Goal: Task Accomplishment & Management: Manage account settings

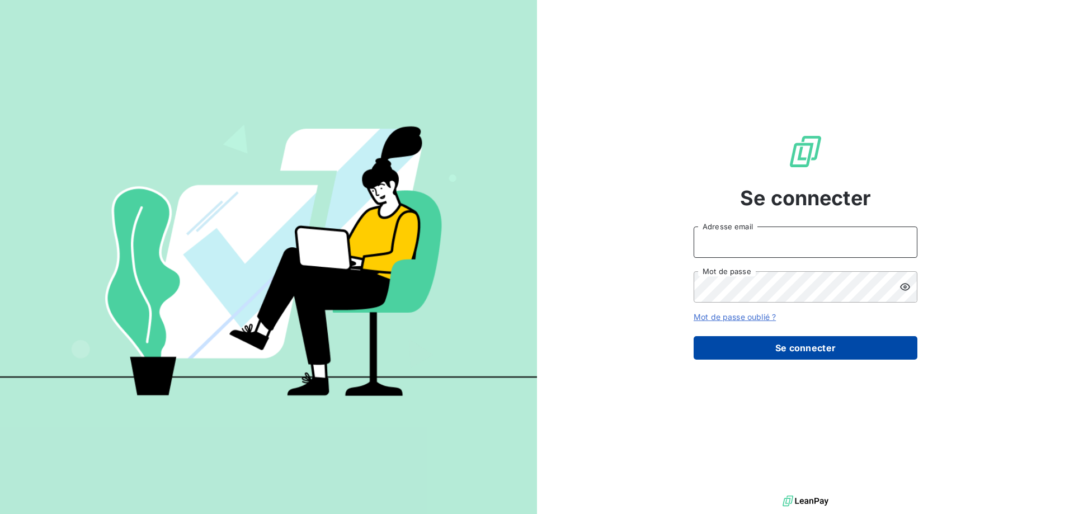
type input "[PERSON_NAME][EMAIL_ADDRESS][DOMAIN_NAME]"
click at [795, 352] on button "Se connecter" at bounding box center [806, 348] width 224 height 24
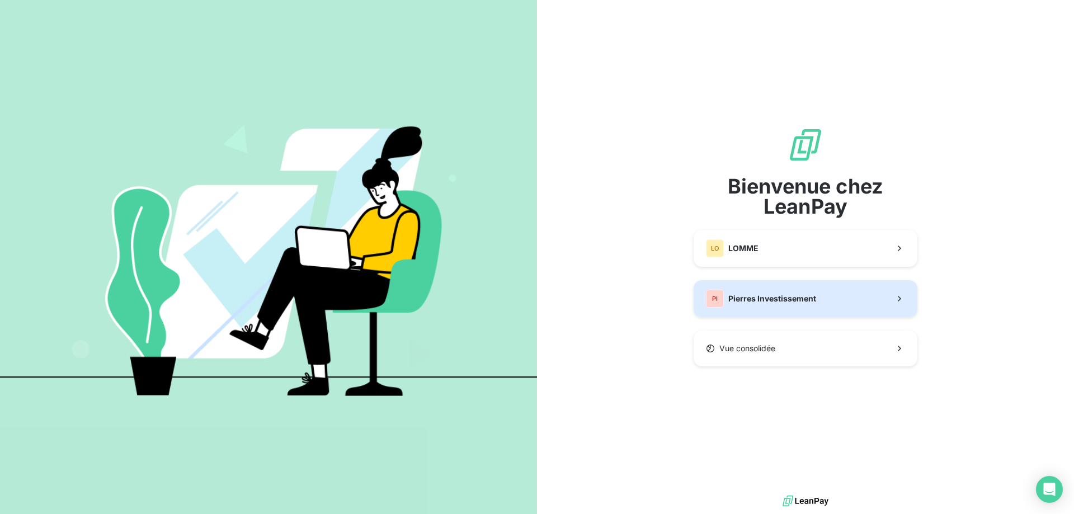
click at [763, 294] on span "Pierres Investissement" at bounding box center [773, 298] width 88 height 11
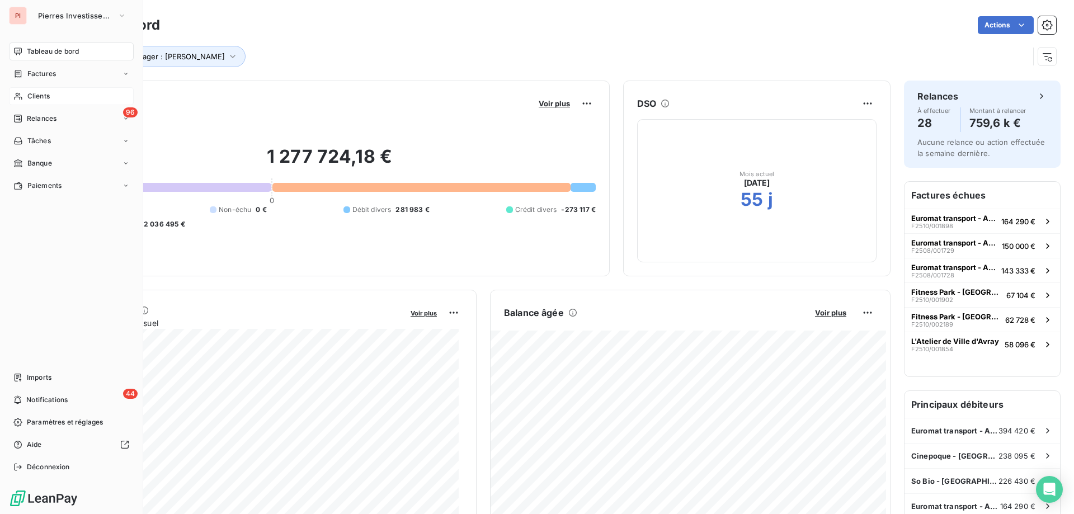
click at [35, 99] on span "Clients" at bounding box center [38, 96] width 22 height 10
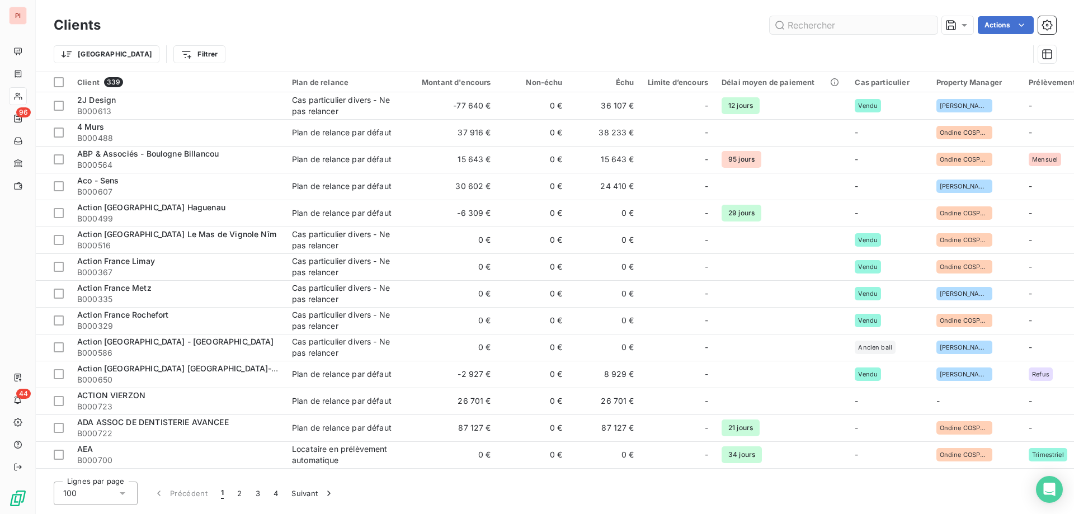
click at [857, 30] on input "text" at bounding box center [854, 25] width 168 height 18
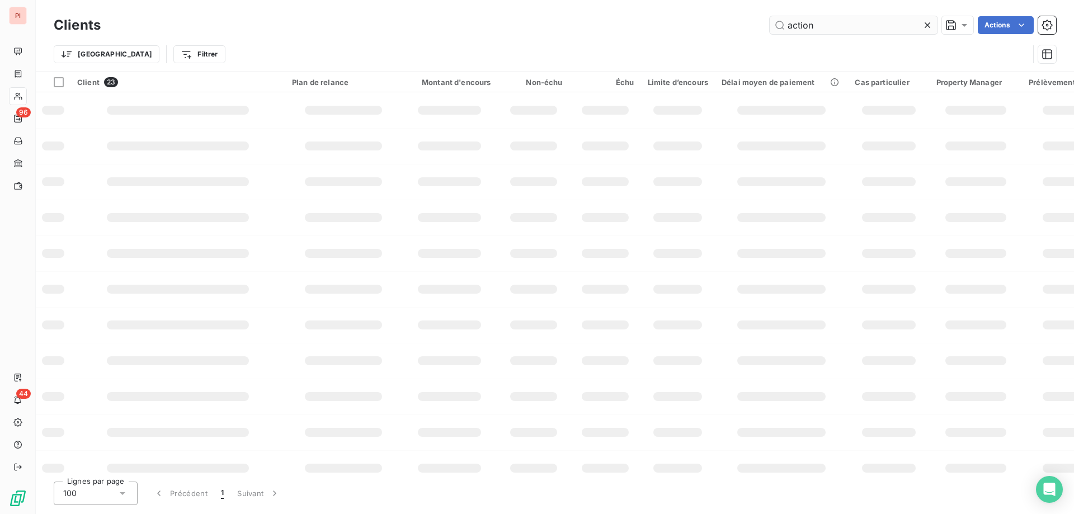
type input "action"
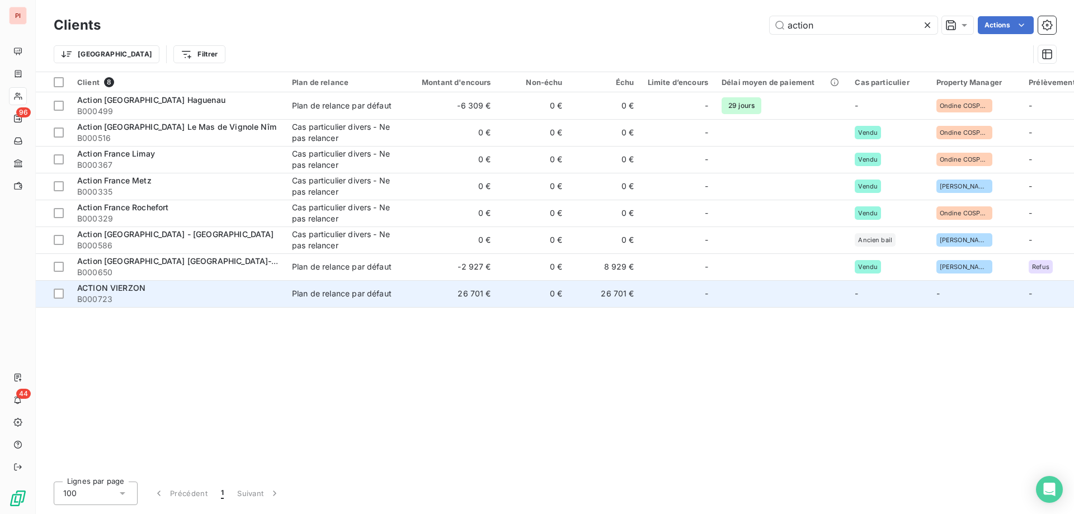
click at [130, 297] on span "B000723" at bounding box center [177, 299] width 201 height 11
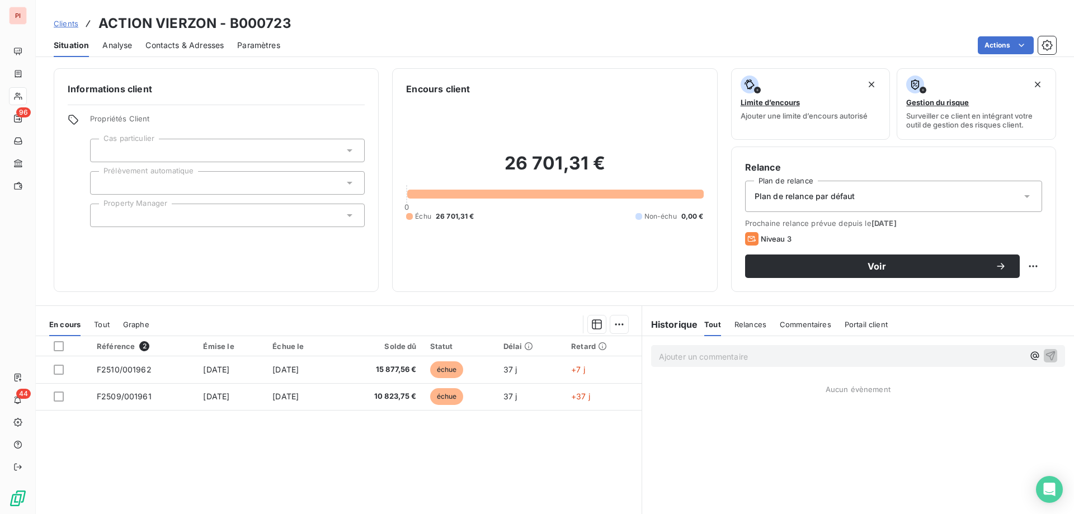
click at [187, 47] on span "Contacts & Adresses" at bounding box center [185, 45] width 78 height 11
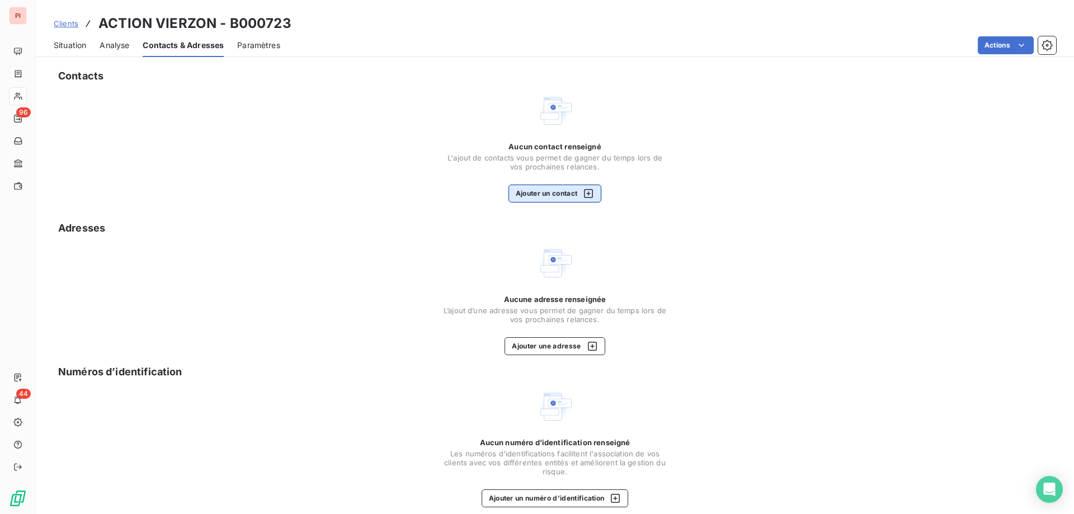
click at [527, 191] on button "Ajouter un contact" at bounding box center [555, 194] width 93 height 18
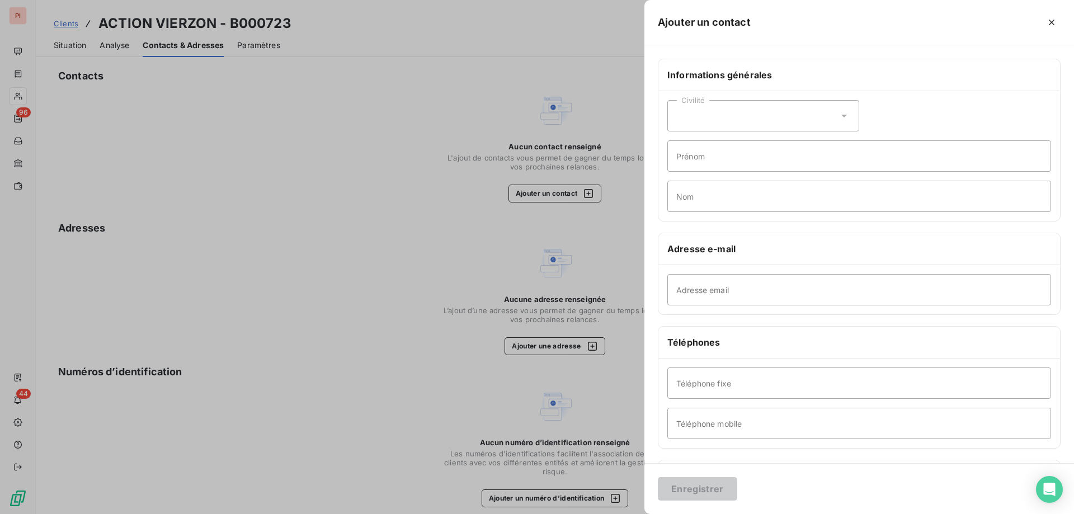
click at [848, 123] on div "Civilité" at bounding box center [764, 115] width 192 height 31
click at [717, 139] on span "Madame" at bounding box center [705, 144] width 30 height 11
click at [722, 161] on input "Prénom" at bounding box center [860, 155] width 384 height 31
type input "[PERSON_NAME]"
click at [783, 191] on input "Nom" at bounding box center [860, 196] width 384 height 31
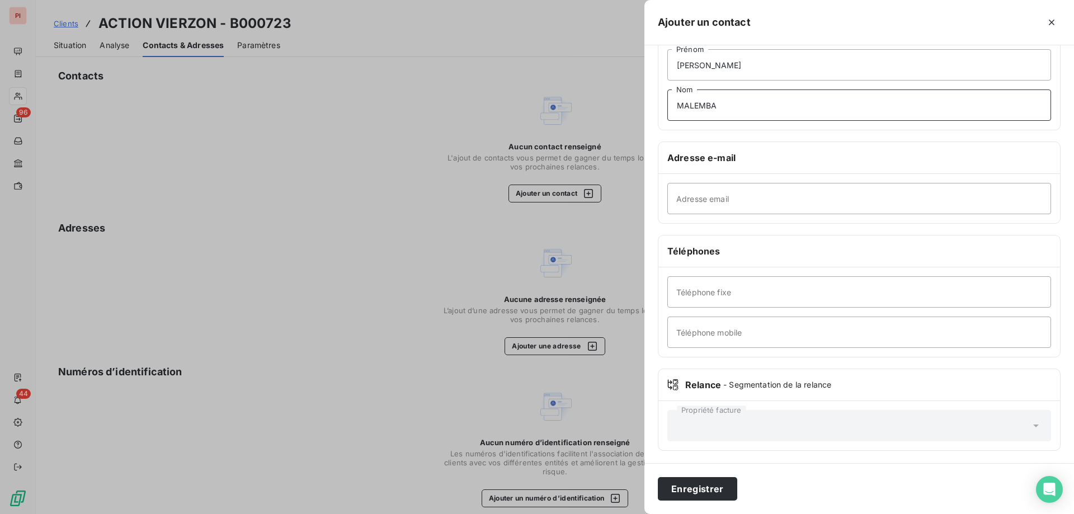
scroll to position [92, 0]
type input "MALEMBA"
click at [733, 204] on input "Adresse email" at bounding box center [860, 197] width 384 height 31
type input "I"
type input "[EMAIL_ADDRESS][DOMAIN_NAME]"
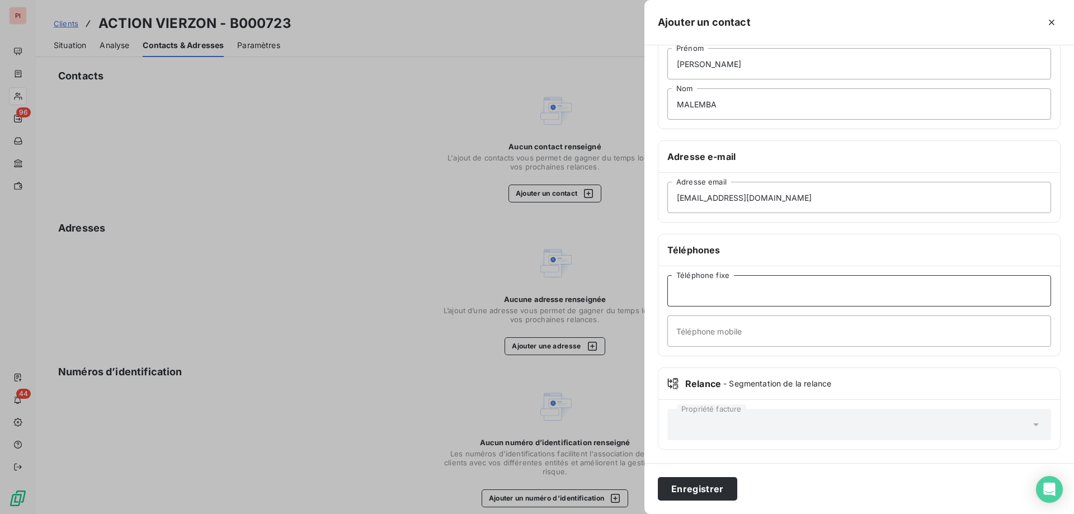
click at [782, 294] on input "Téléphone fixe" at bounding box center [860, 290] width 384 height 31
click at [861, 331] on input "Téléphone mobile" at bounding box center [860, 331] width 384 height 31
type input "06 59 52 75 77"
click at [760, 291] on input "Téléphone fixe" at bounding box center [860, 290] width 384 height 31
click at [889, 301] on input "Téléphone fixe" at bounding box center [860, 290] width 384 height 31
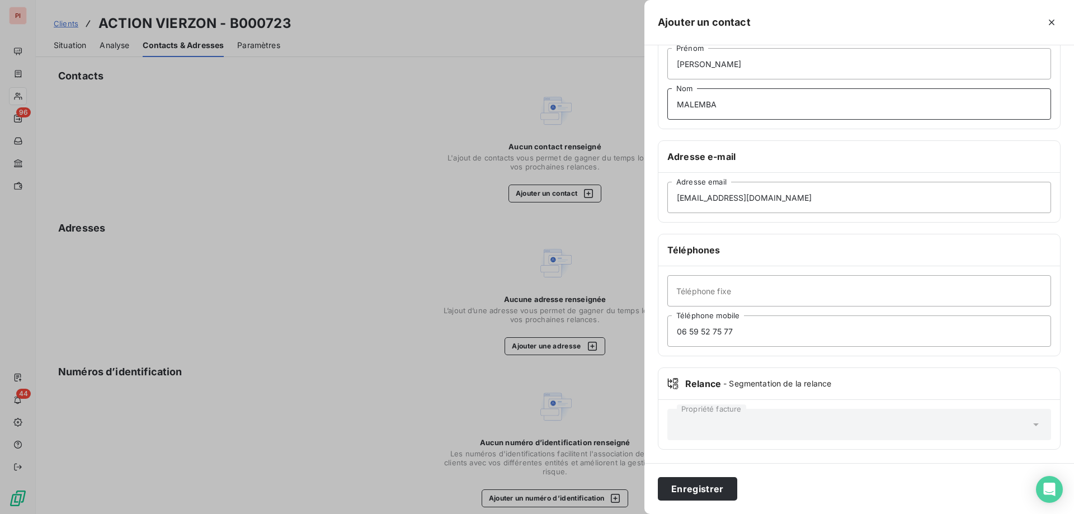
click at [730, 110] on input "MALEMBA" at bounding box center [860, 103] width 384 height 31
type input "MALEMBA - Comptabilité"
click at [693, 484] on button "Enregistrer" at bounding box center [697, 489] width 79 height 24
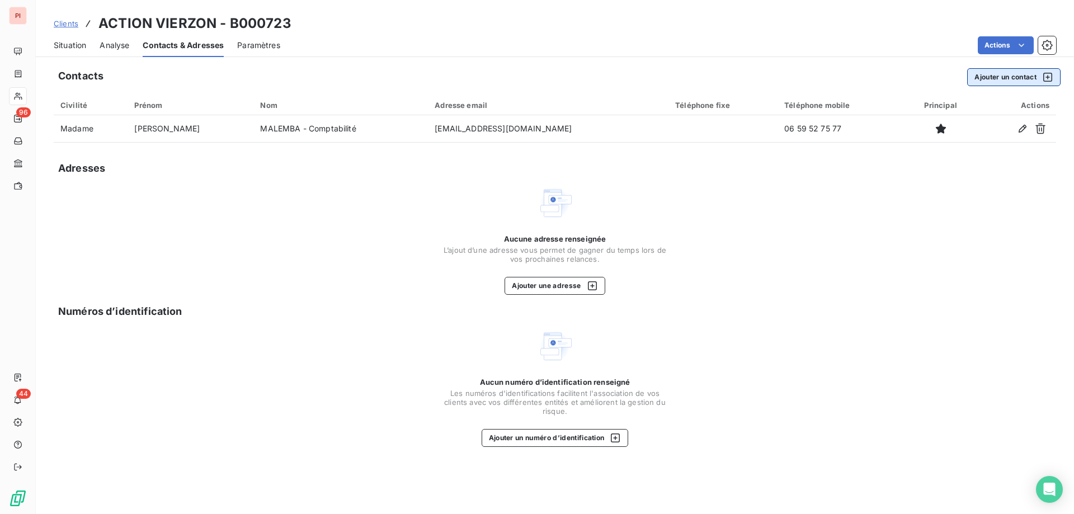
click at [1051, 83] on button "Ajouter un contact" at bounding box center [1014, 77] width 93 height 18
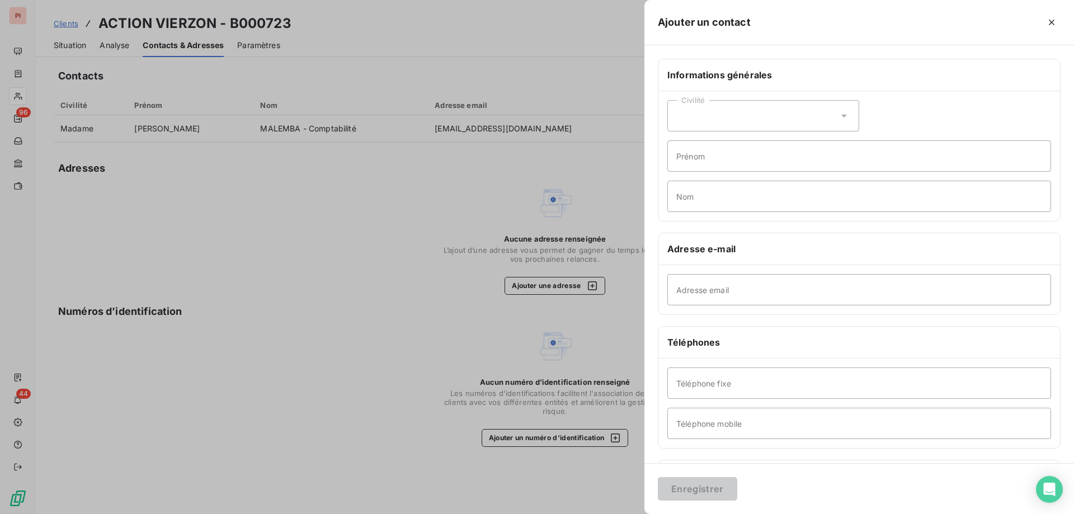
click at [813, 109] on div "Civilité" at bounding box center [764, 115] width 192 height 31
click at [697, 166] on span "Monsieur" at bounding box center [707, 164] width 34 height 11
click at [716, 135] on div "Civilité Monsieur [PERSON_NAME] Nom" at bounding box center [860, 156] width 402 height 130
click at [715, 121] on div "Civilité Monsieur" at bounding box center [764, 115] width 192 height 31
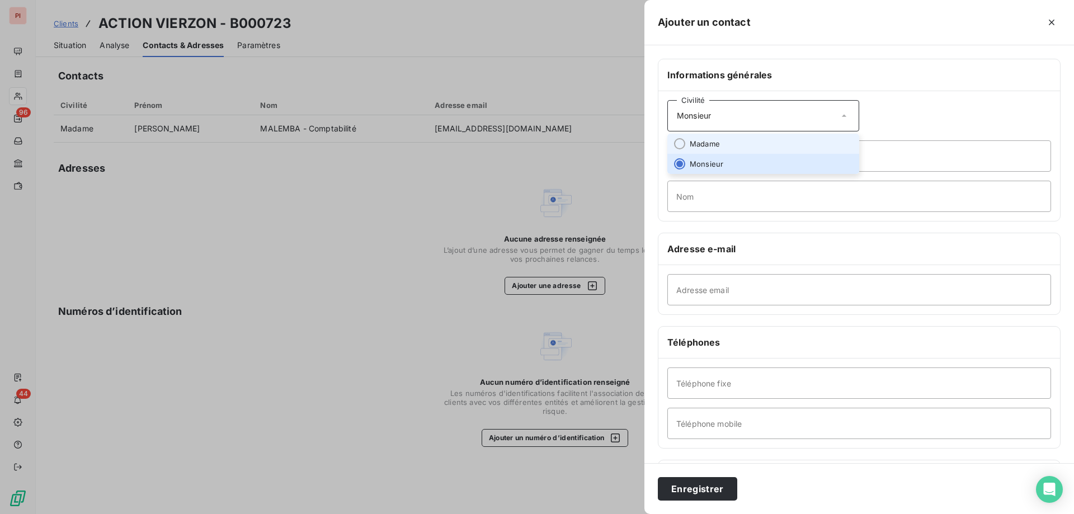
click at [693, 143] on span "Madame" at bounding box center [705, 144] width 30 height 11
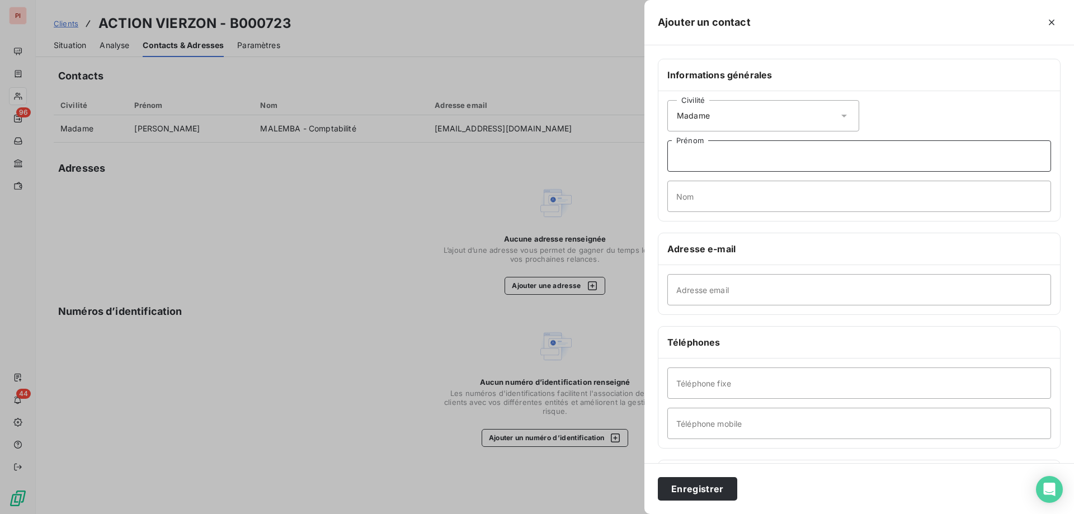
click at [694, 167] on input "Prénom" at bounding box center [860, 155] width 384 height 31
type input "[PERSON_NAME]"
type input "MALKI"
click at [750, 289] on input "Adresse email" at bounding box center [860, 289] width 384 height 31
click at [722, 295] on input "Adresse email" at bounding box center [860, 289] width 384 height 31
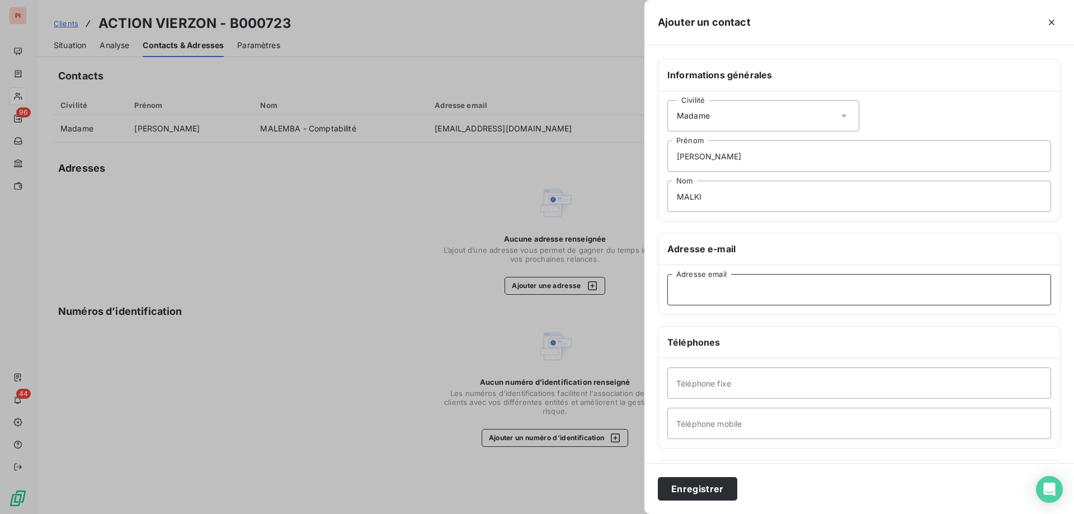
paste input "[PERSON_NAME][EMAIL_ADDRESS][DOMAIN_NAME]"
type input "[PERSON_NAME][EMAIL_ADDRESS][DOMAIN_NAME]"
click at [724, 428] on input "Téléphone mobile" at bounding box center [860, 423] width 384 height 31
paste input "666 31 37 81"
click at [684, 425] on input "666 31 37 81" at bounding box center [860, 423] width 384 height 31
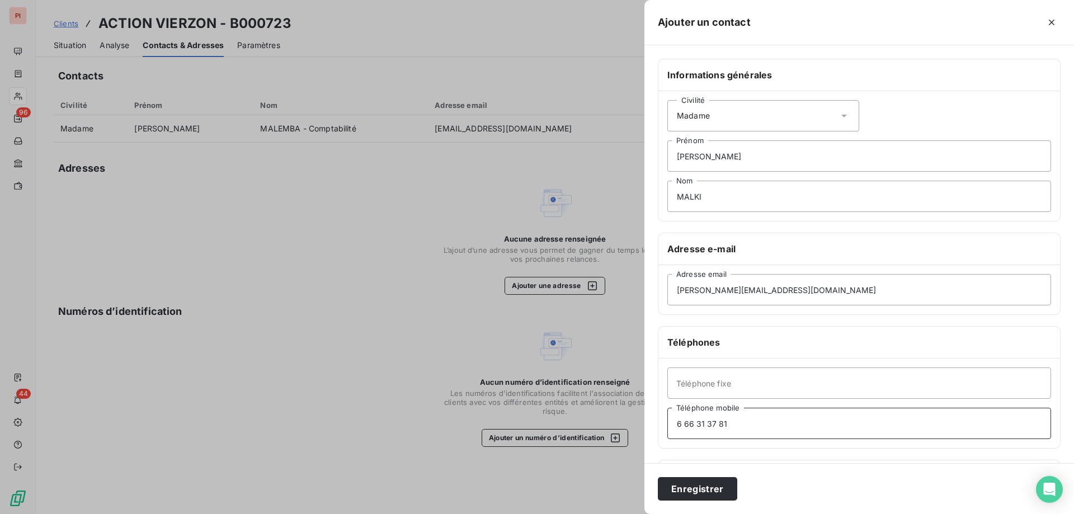
click at [679, 426] on input "6 66 31 37 81" at bounding box center [860, 423] width 384 height 31
type input "06 66 31 37 81"
click at [725, 204] on input "MALKI" at bounding box center [860, 196] width 384 height 31
type input "MALKI - Gestionnaire"
click at [698, 490] on button "Enregistrer" at bounding box center [697, 489] width 79 height 24
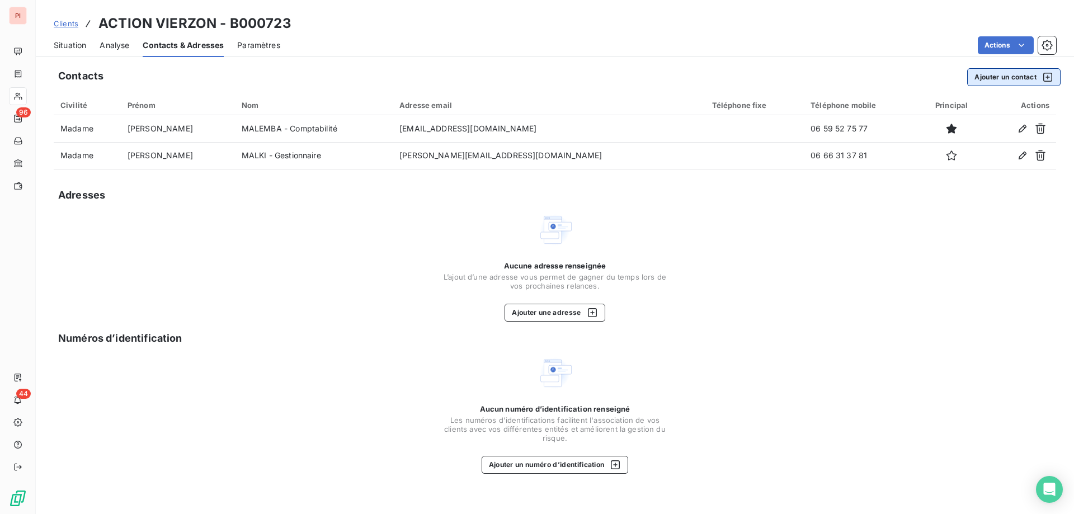
click at [1042, 83] on button "Ajouter un contact" at bounding box center [1014, 77] width 93 height 18
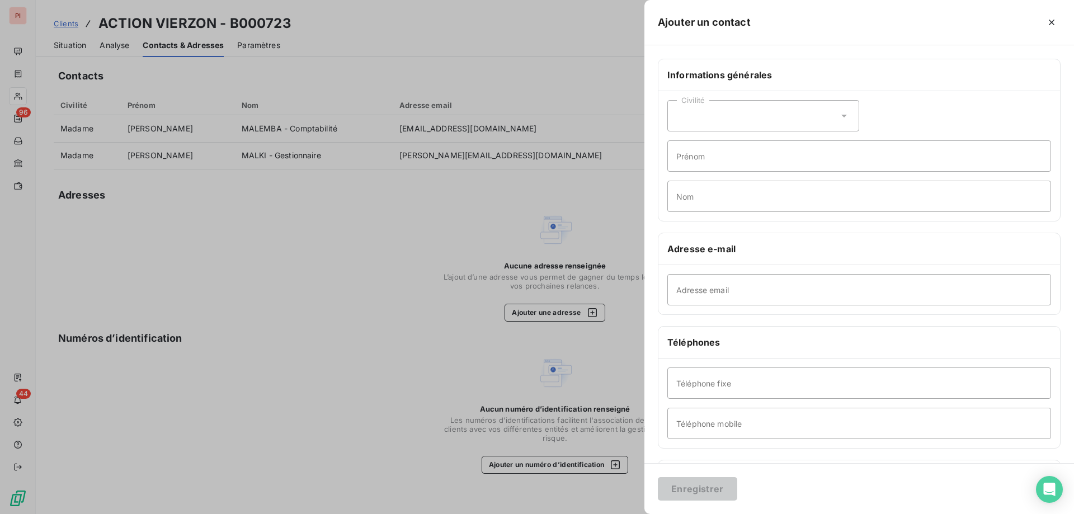
click at [731, 124] on div "Civilité" at bounding box center [764, 115] width 192 height 31
click at [700, 148] on span "Madame" at bounding box center [705, 144] width 30 height 11
click at [712, 158] on input "Prénom" at bounding box center [860, 155] width 384 height 31
type input "[PERSON_NAME]"
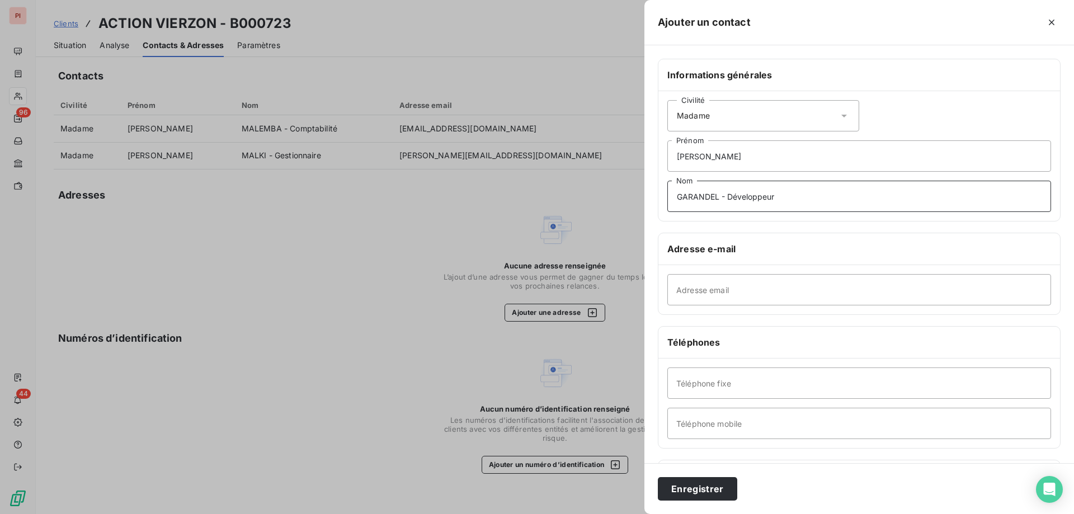
type input "GARANDEL - Développeur"
click at [731, 289] on input "Adresse email" at bounding box center [860, 289] width 384 height 31
click at [757, 275] on input "Adresse email" at bounding box center [860, 289] width 384 height 31
paste input "[PERSON_NAME][EMAIL_ADDRESS][DOMAIN_NAME]"
type input "[PERSON_NAME][EMAIL_ADDRESS][DOMAIN_NAME]"
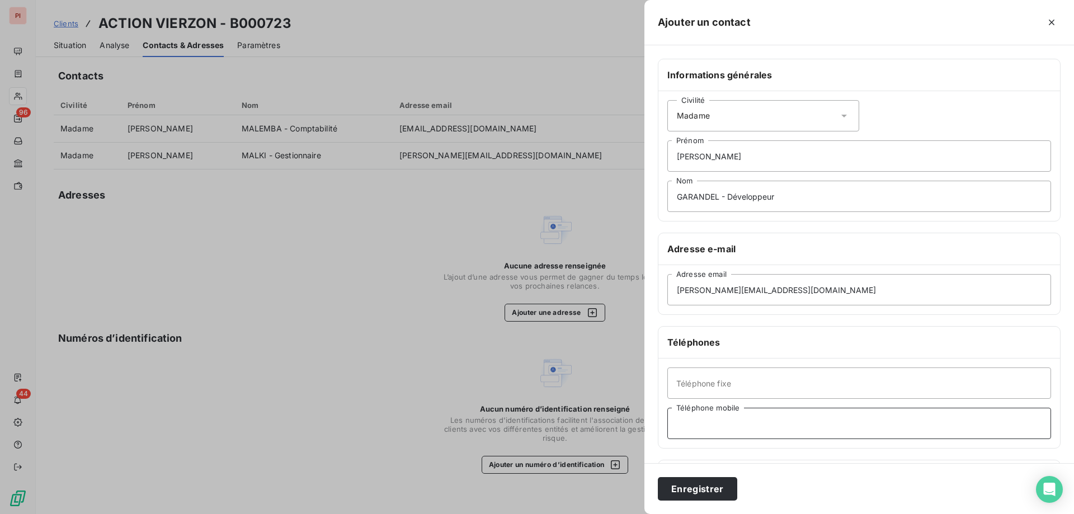
click at [717, 429] on input "Téléphone mobile" at bounding box center [860, 423] width 384 height 31
drag, startPoint x: 787, startPoint y: 427, endPoint x: 781, endPoint y: 427, distance: 6.2
click at [787, 427] on input "Téléphone mobile" at bounding box center [860, 423] width 384 height 31
paste input "0637862648"
click at [686, 423] on input "0637862648" at bounding box center [860, 423] width 384 height 31
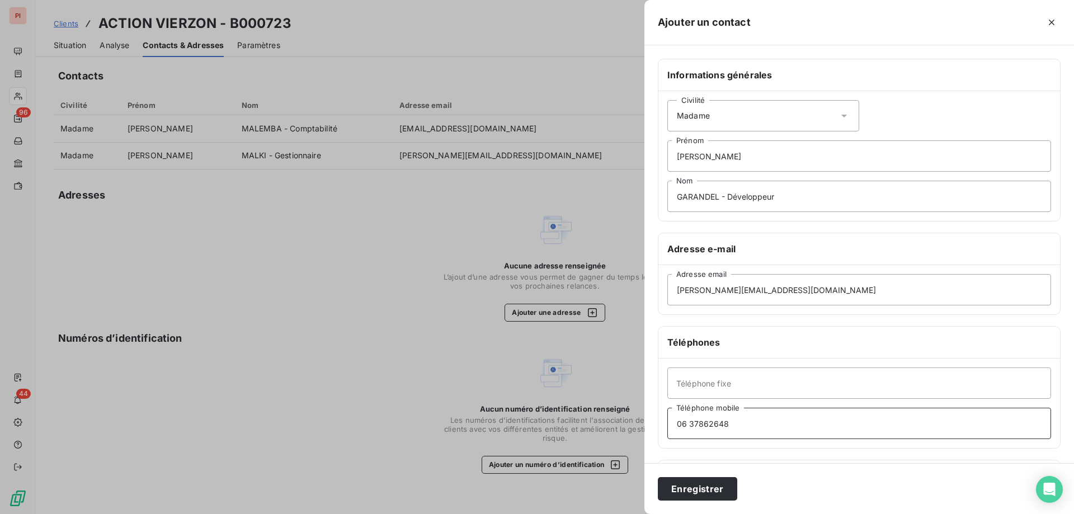
click at [698, 425] on input "06 37862648" at bounding box center [860, 423] width 384 height 31
click at [710, 424] on input "06 37 862648" at bounding box center [860, 423] width 384 height 31
click at [722, 423] on input "06 37 86 2648" at bounding box center [860, 423] width 384 height 31
type input "06 37 86 26 48"
click at [713, 386] on input "Téléphone fixe" at bounding box center [860, 383] width 384 height 31
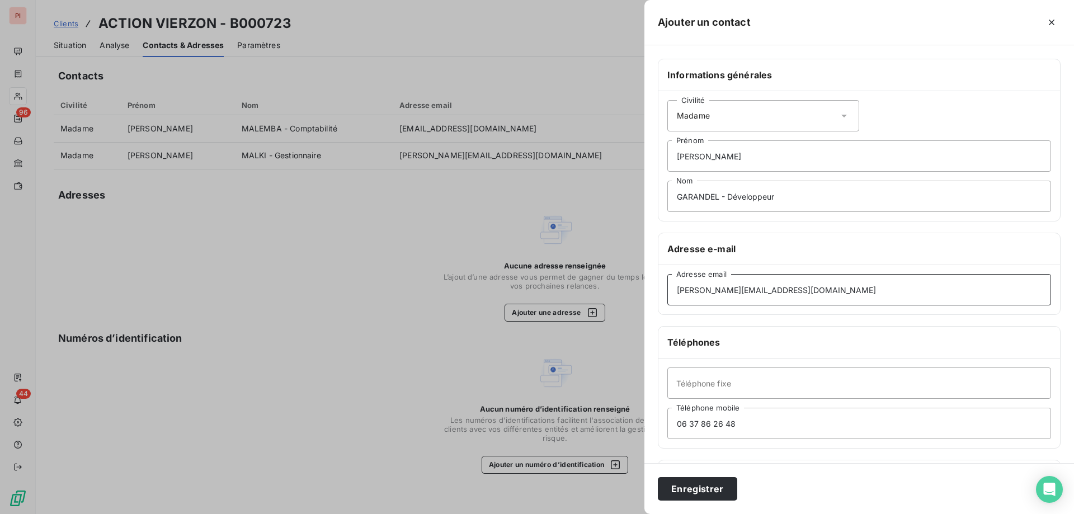
drag, startPoint x: 786, startPoint y: 293, endPoint x: 650, endPoint y: 294, distance: 136.0
click at [650, 294] on div "Informations générales Civilité Madame [PERSON_NAME] GARANDEL - Développeur Nom…" at bounding box center [860, 307] width 430 height 497
paste input "[PERSON_NAME][EMAIL_ADDRESS][DOMAIN_NAME]"
type input "[PERSON_NAME][EMAIL_ADDRESS][DOMAIN_NAME]"
click at [761, 388] on input "Téléphone fixe" at bounding box center [860, 383] width 384 height 31
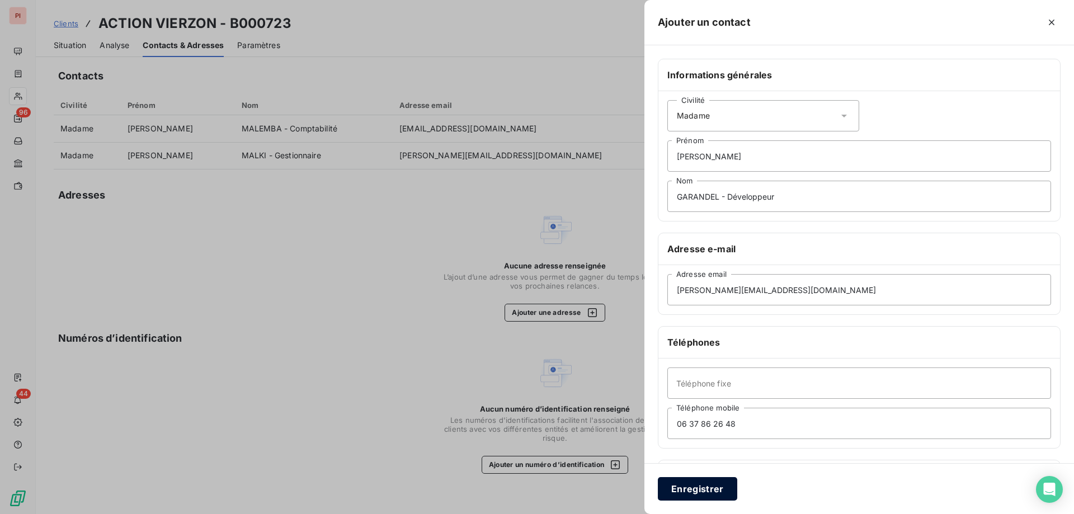
click at [693, 495] on button "Enregistrer" at bounding box center [697, 489] width 79 height 24
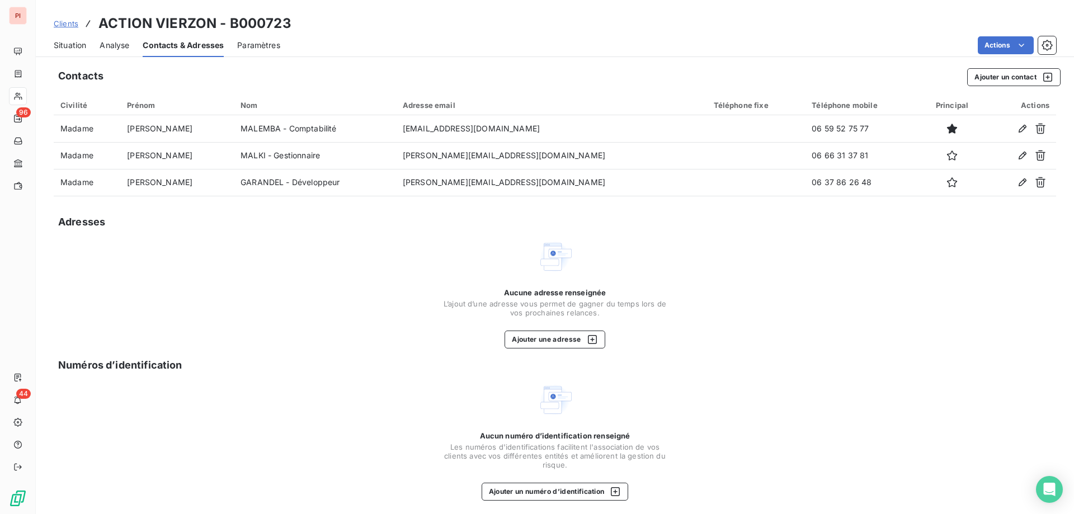
click at [984, 64] on div "Contacts Ajouter un contact Civilité Prénom Nom Adresse email Téléphone fixe Té…" at bounding box center [555, 290] width 1039 height 457
click at [980, 72] on button "Ajouter un contact" at bounding box center [1014, 77] width 93 height 18
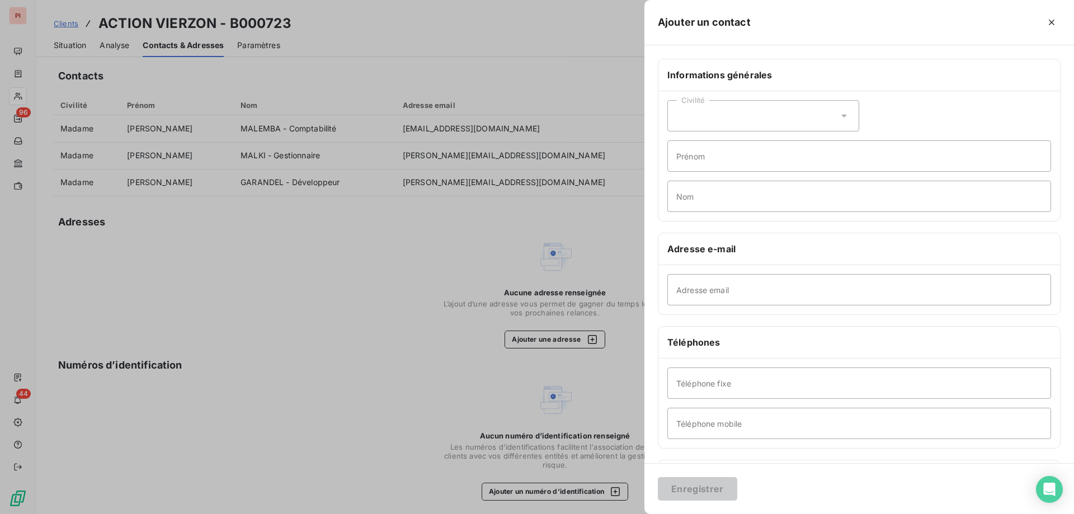
click at [743, 117] on div "Civilité" at bounding box center [764, 115] width 192 height 31
drag, startPoint x: 717, startPoint y: 146, endPoint x: 709, endPoint y: 159, distance: 15.5
click at [717, 146] on span "Madame" at bounding box center [705, 144] width 30 height 11
click at [699, 191] on input "Nom" at bounding box center [860, 196] width 384 height 31
click at [721, 161] on input "Prénom" at bounding box center [860, 155] width 384 height 31
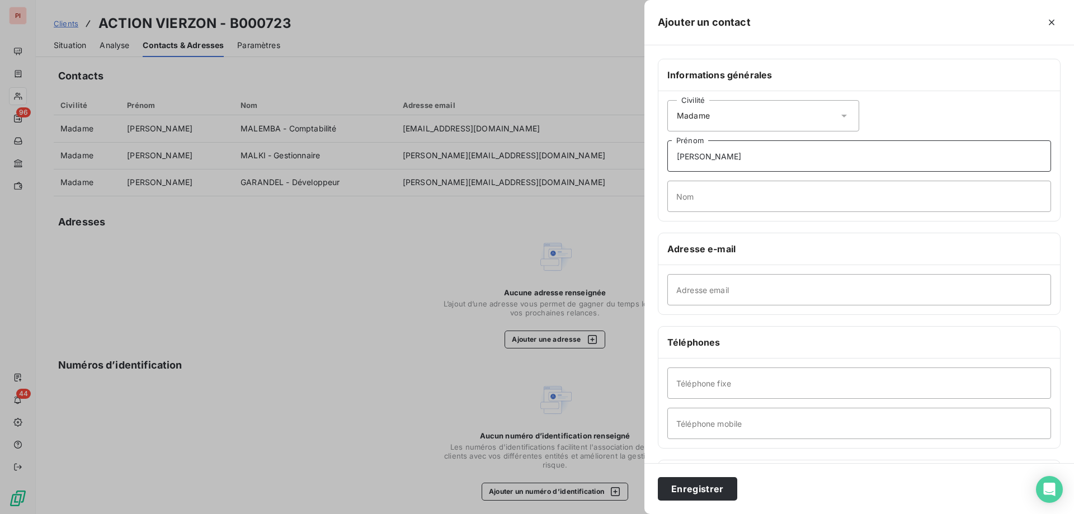
type input "[PERSON_NAME]"
click at [707, 199] on input "Nom" at bounding box center [860, 196] width 384 height 31
type input "TARDY"
click at [750, 296] on input "Adresse email" at bounding box center [860, 289] width 384 height 31
click at [755, 290] on input "Adresse email" at bounding box center [860, 289] width 384 height 31
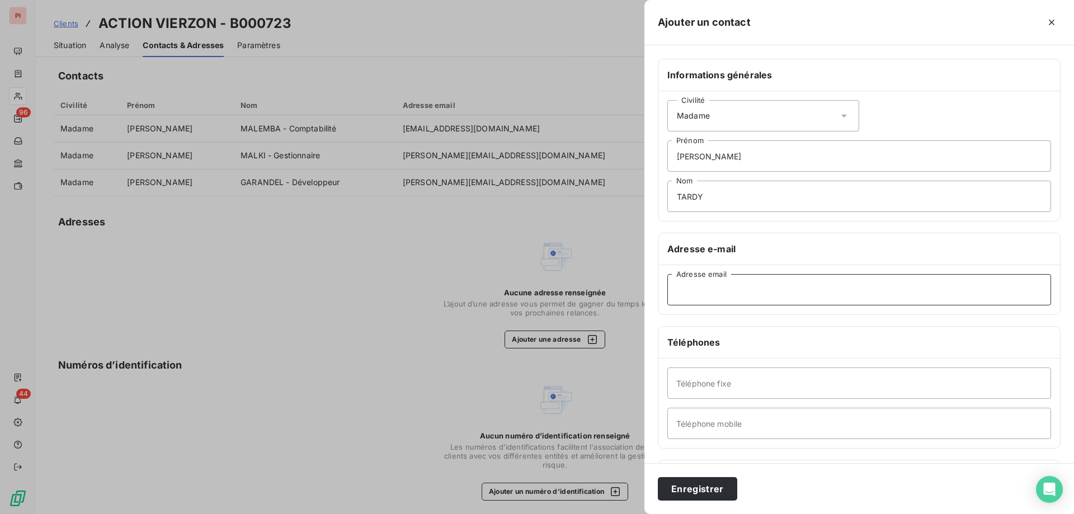
paste input "[EMAIL_ADDRESS][DOMAIN_NAME]"
type input "[EMAIL_ADDRESS][DOMAIN_NAME]"
click at [737, 415] on input "Téléphone mobile" at bounding box center [860, 423] width 384 height 31
click at [768, 432] on input "Téléphone mobile" at bounding box center [860, 423] width 384 height 31
paste input "[PHONE_NUMBER]"
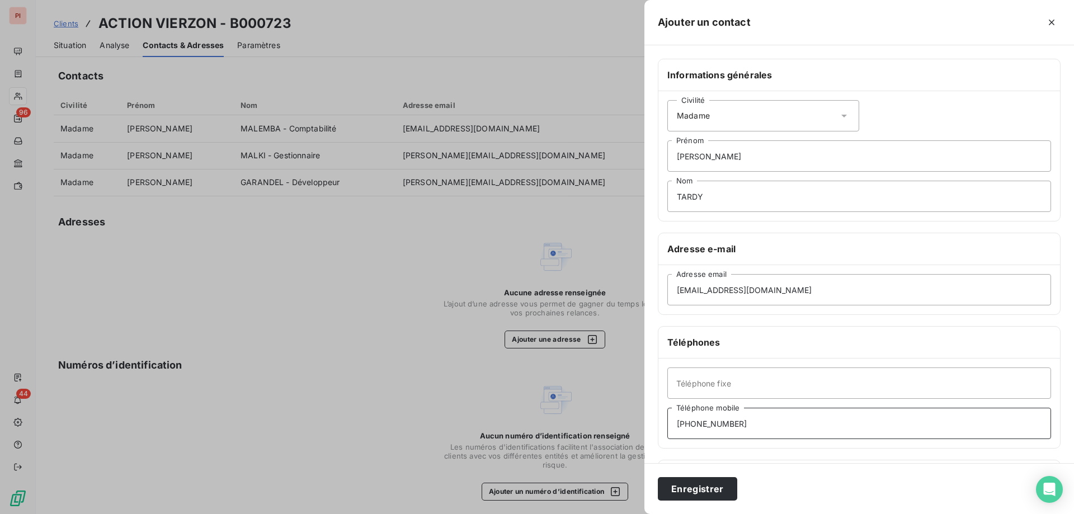
click at [768, 432] on input "[PHONE_NUMBER]" at bounding box center [860, 423] width 384 height 31
click at [687, 423] on input "[PHONE_NUMBER]" at bounding box center [860, 423] width 384 height 31
click at [689, 424] on input "[PHONE_NUMBER]" at bounding box center [860, 423] width 384 height 31
click at [700, 424] on input "06 [TECHNICAL_ID]" at bounding box center [860, 423] width 384 height 31
click at [712, 423] on input "[PHONE_NUMBER]" at bounding box center [860, 423] width 384 height 31
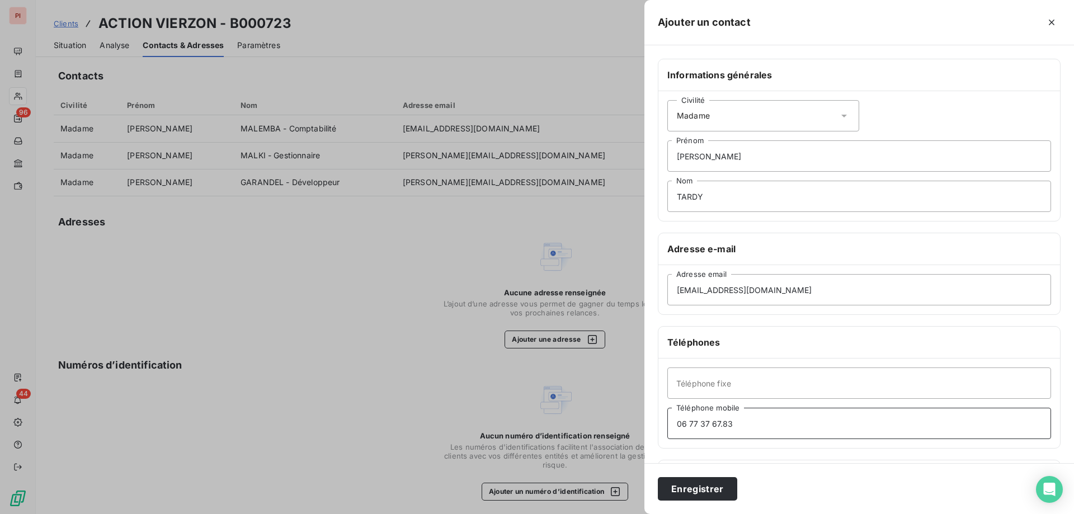
click at [724, 423] on input "06 77 37 67.83" at bounding box center [860, 423] width 384 height 31
type input "06 77 37 67 83"
click at [721, 391] on input "Téléphone fixe" at bounding box center [860, 383] width 384 height 31
click at [713, 190] on input "TARDY" at bounding box center [860, 196] width 384 height 31
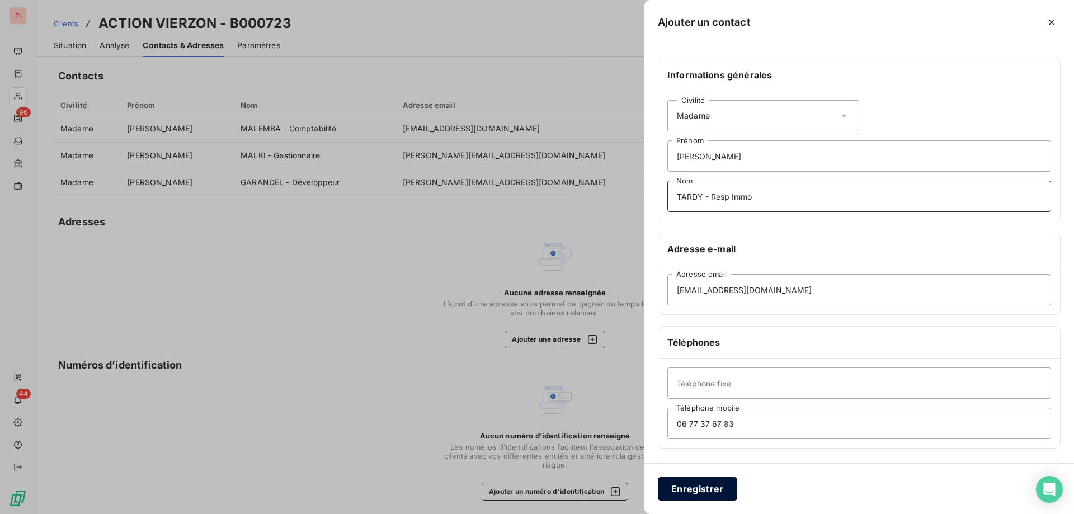
type input "TARDY - Resp Immo"
click at [720, 484] on button "Enregistrer" at bounding box center [697, 489] width 79 height 24
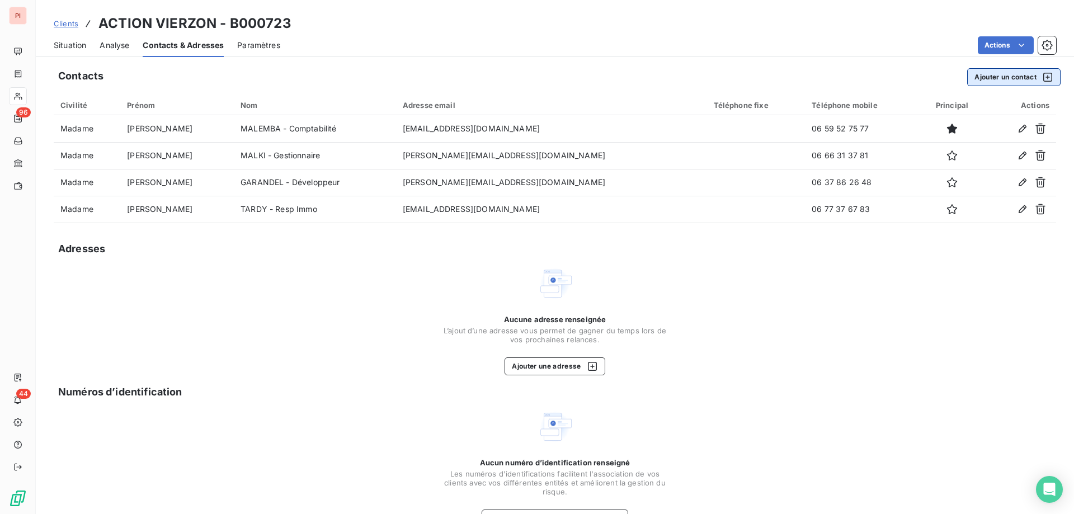
click at [1007, 81] on button "Ajouter un contact" at bounding box center [1014, 77] width 93 height 18
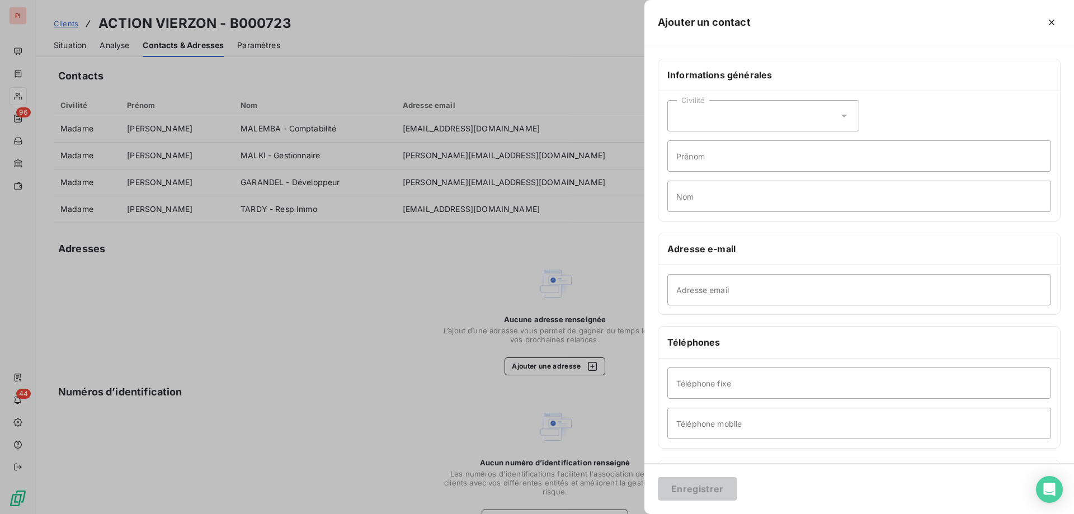
click at [746, 112] on div "Civilité" at bounding box center [764, 115] width 192 height 31
click at [719, 159] on span "Monsieur" at bounding box center [707, 164] width 34 height 11
click at [724, 154] on input "Prénom" at bounding box center [860, 155] width 384 height 31
type input "[DATE]"
type input "SOHEY"
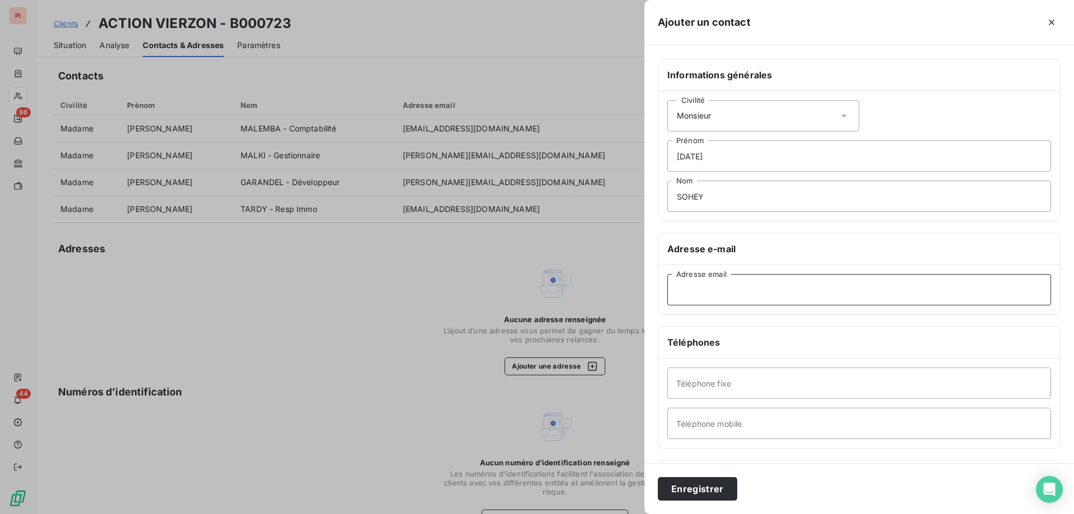
click at [762, 285] on input "Adresse email" at bounding box center [860, 289] width 384 height 31
paste input "[DATE][PERSON_NAME][EMAIL_ADDRESS][DOMAIN_NAME]"
type input "[DATE][PERSON_NAME][EMAIL_ADDRESS][DOMAIN_NAME]"
click at [706, 428] on input "Téléphone mobile" at bounding box center [860, 423] width 384 height 31
click at [790, 425] on input "Téléphone mobile" at bounding box center [860, 423] width 384 height 31
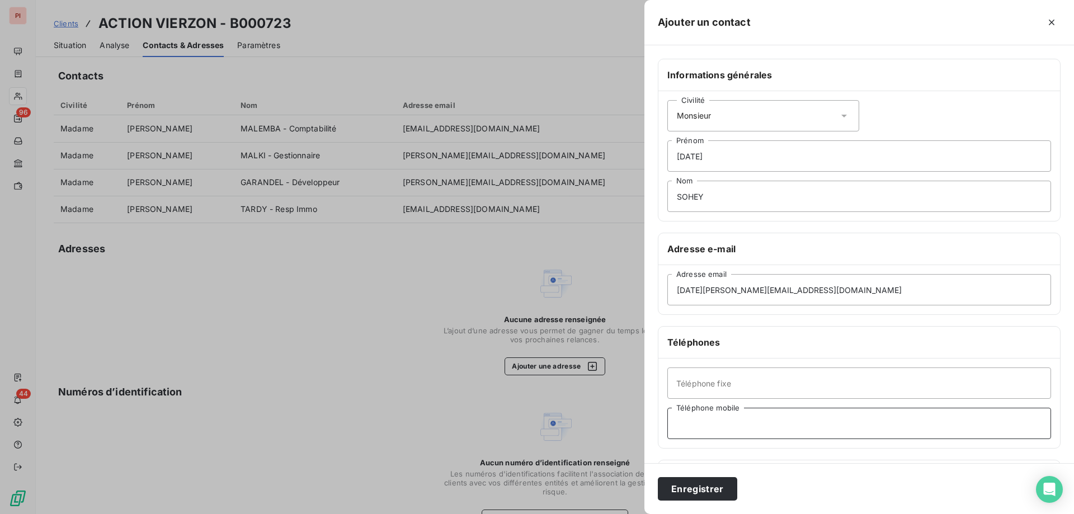
paste input "6 45 98 64 93"
click at [678, 424] on input "6 45 98 64 93" at bounding box center [860, 423] width 384 height 31
type input "06 45 98 64 93"
click at [703, 381] on input "Téléphone fixe" at bounding box center [860, 383] width 384 height 31
click at [731, 202] on input "SOHEY" at bounding box center [860, 196] width 384 height 31
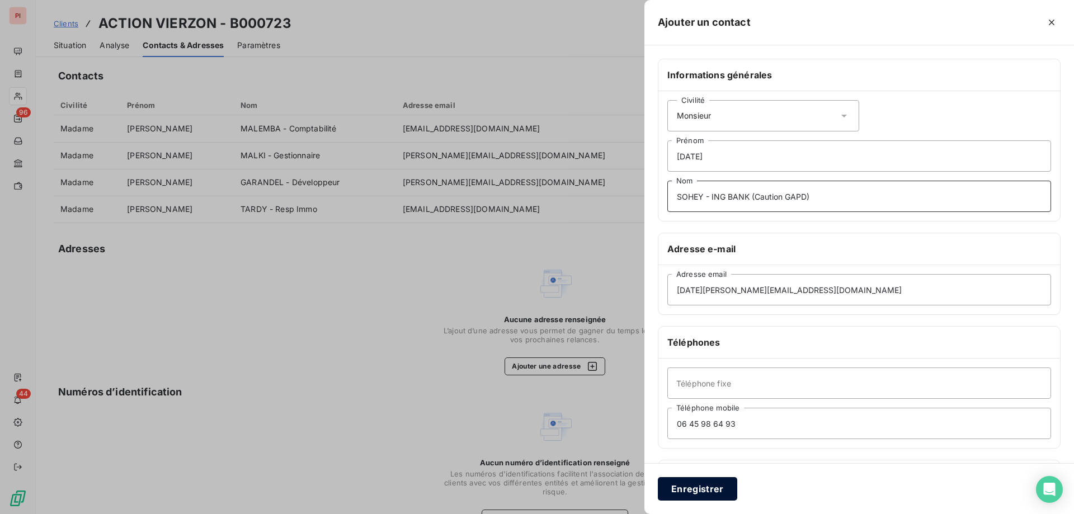
type input "SOHEY - ING BANK (Caution GAPD)"
click at [698, 486] on button "Enregistrer" at bounding box center [697, 489] width 79 height 24
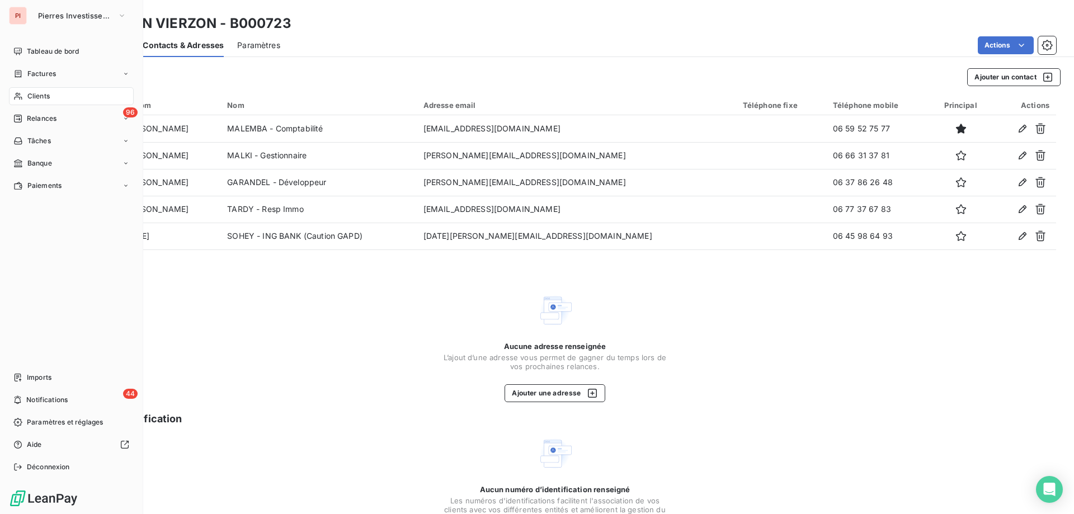
click at [51, 94] on div "Clients" at bounding box center [71, 96] width 125 height 18
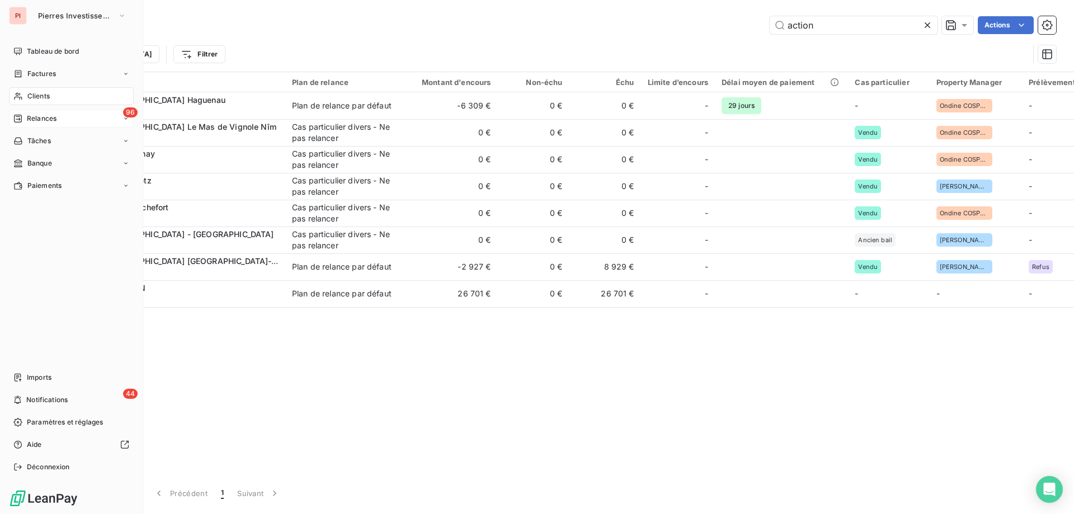
click at [25, 120] on div "Relances" at bounding box center [34, 119] width 43 height 10
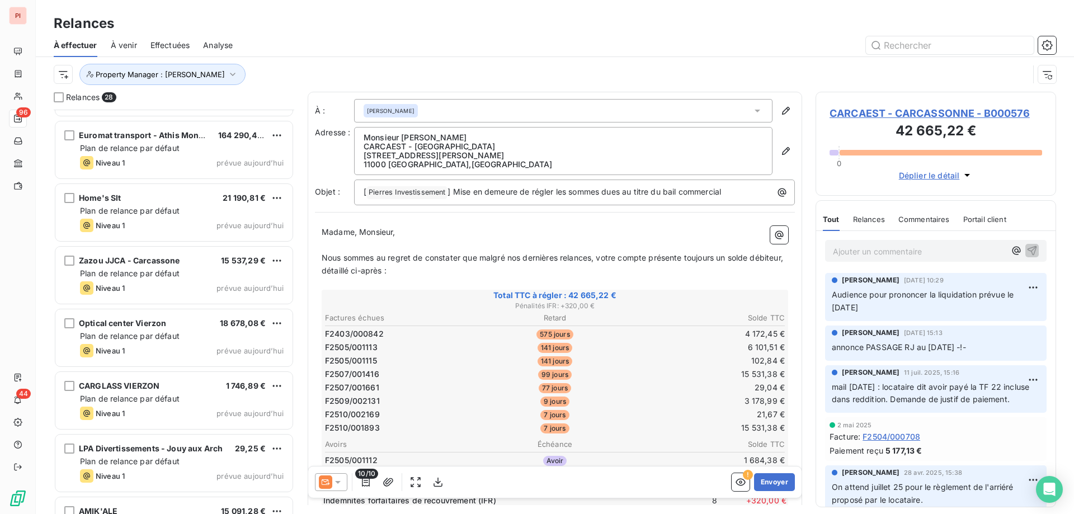
scroll to position [1351, 0]
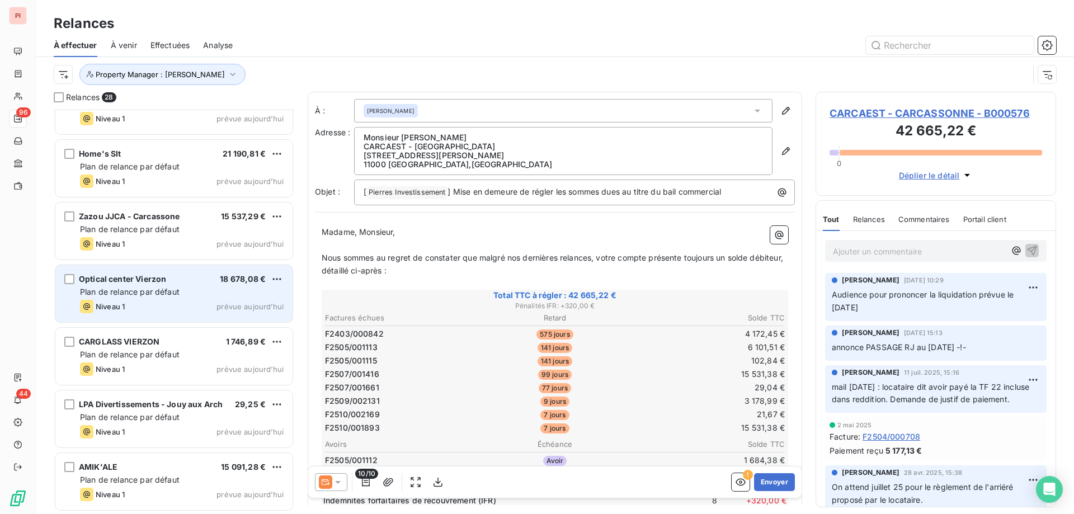
click at [224, 295] on div "Plan de relance par défaut" at bounding box center [182, 292] width 204 height 11
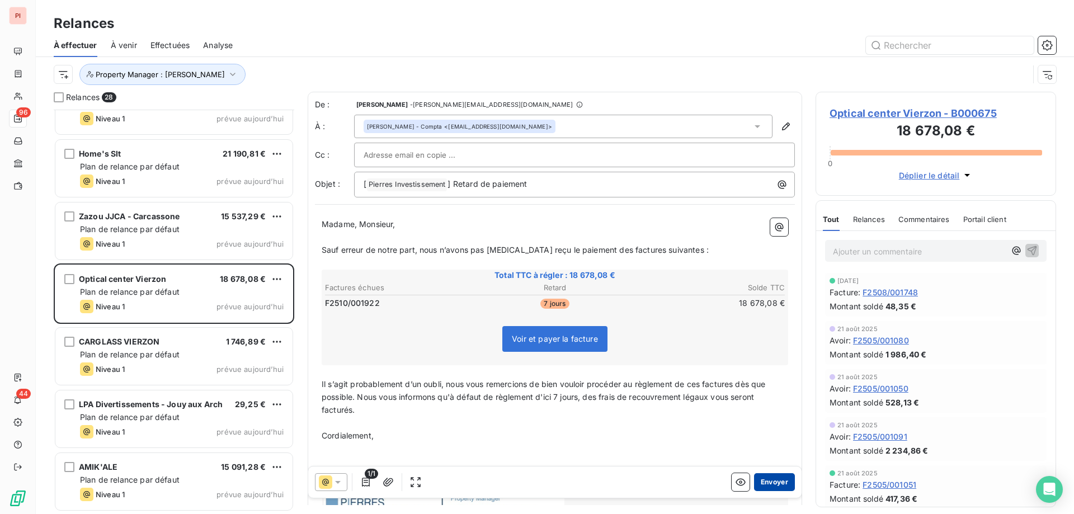
click at [772, 484] on button "Envoyer" at bounding box center [774, 482] width 41 height 18
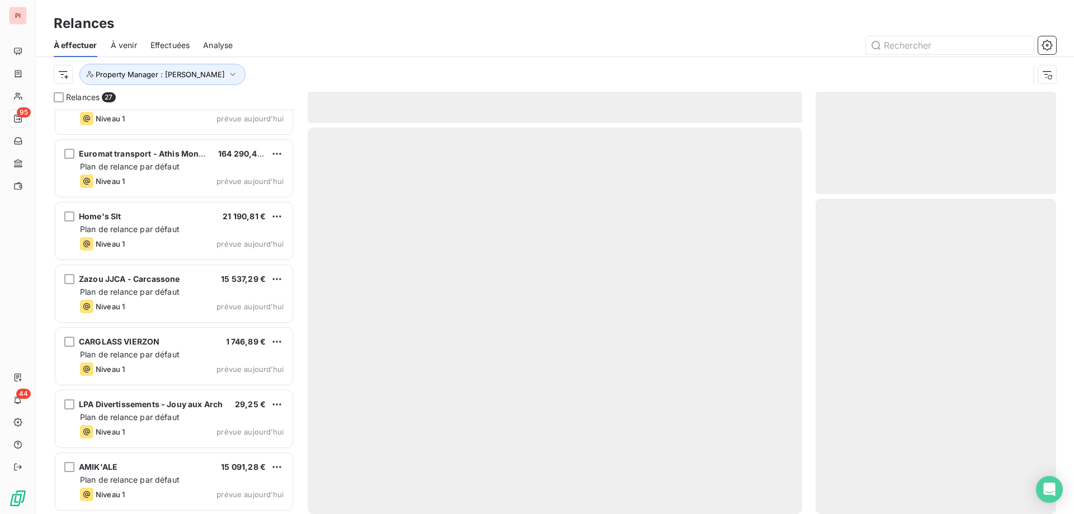
scroll to position [1288, 0]
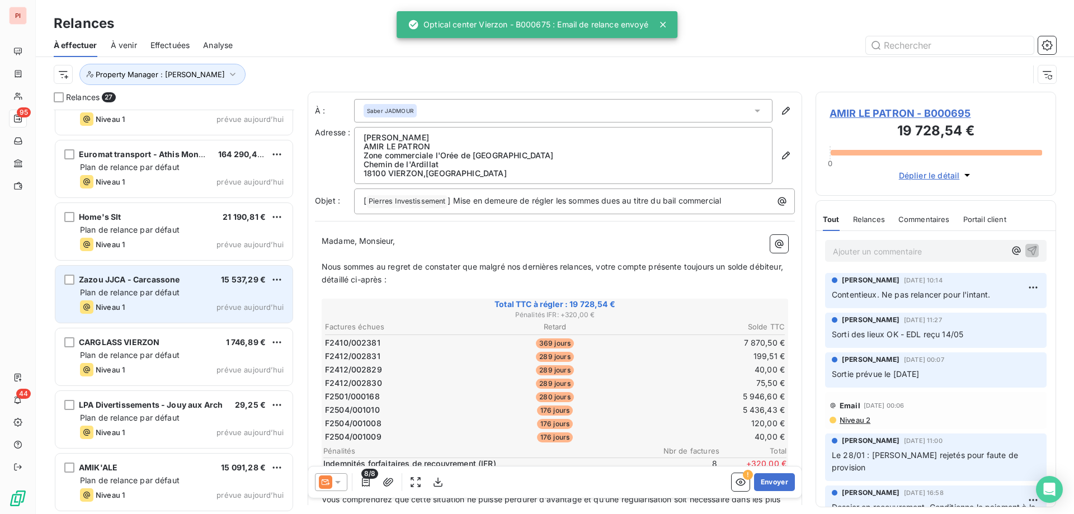
click at [165, 287] on div "Zazou JJCA - Carcassone 15 537,29 € Plan de relance par défaut Niveau 1 prévue …" at bounding box center [173, 294] width 237 height 57
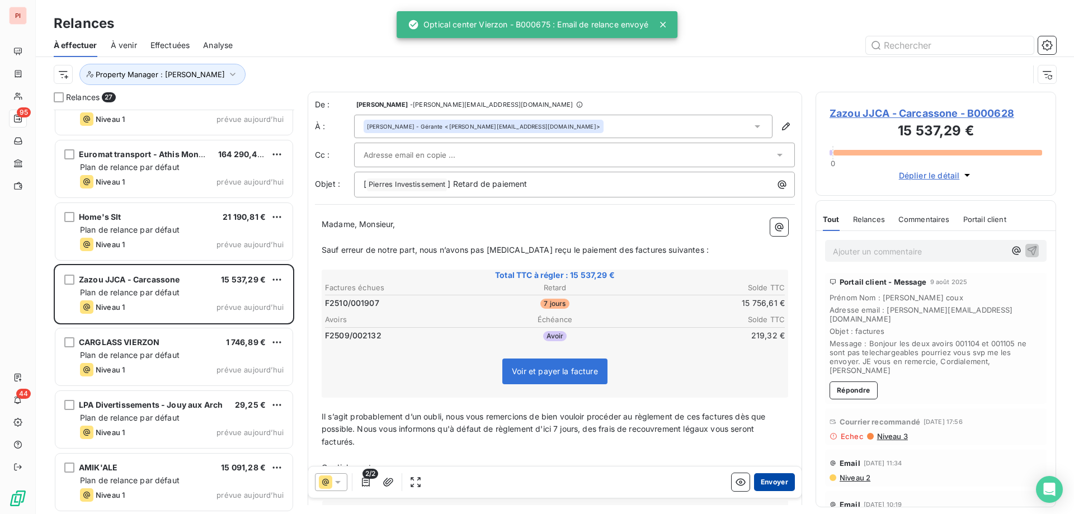
click at [762, 481] on button "Envoyer" at bounding box center [774, 482] width 41 height 18
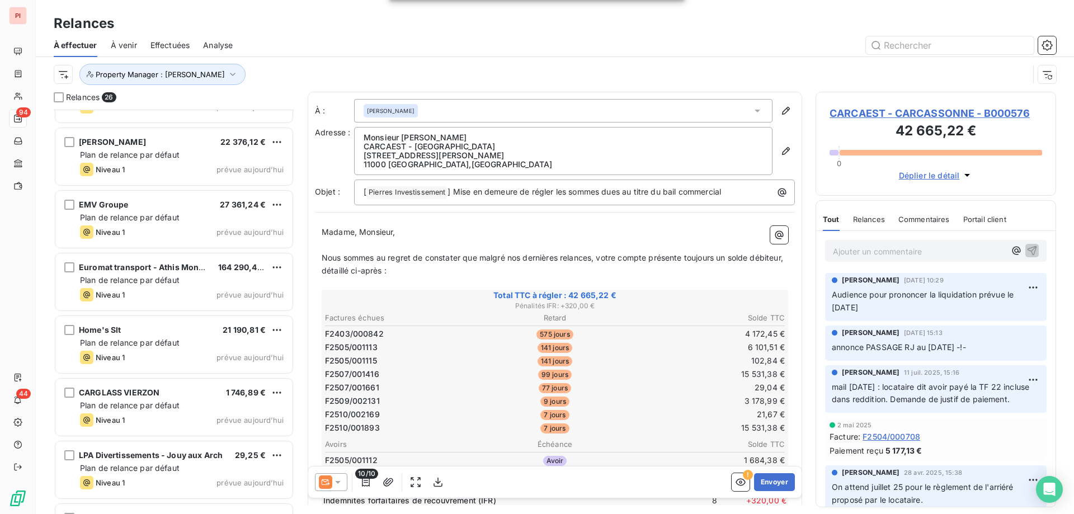
scroll to position [1226, 0]
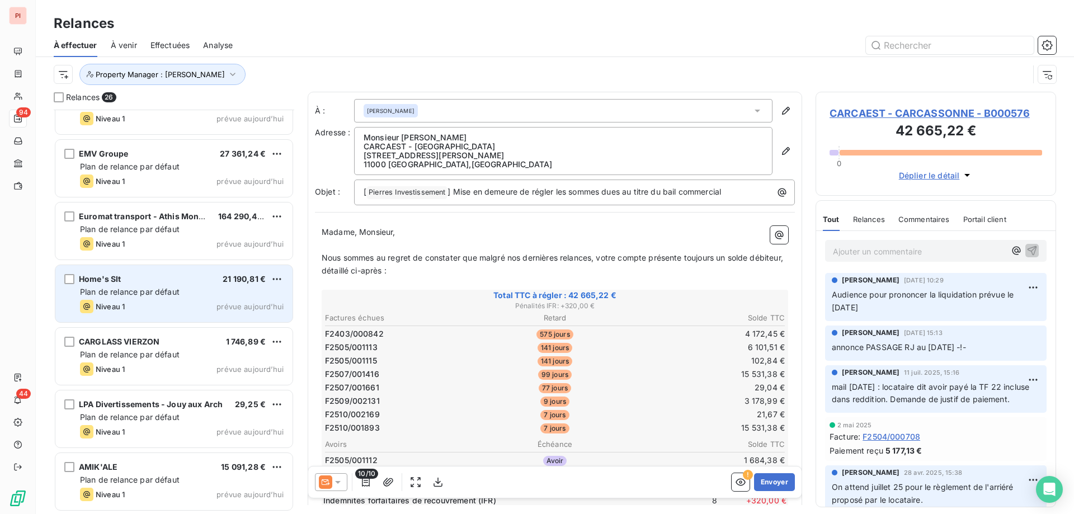
click at [168, 301] on div "Niveau 1 prévue aujourd’hui" at bounding box center [182, 306] width 204 height 13
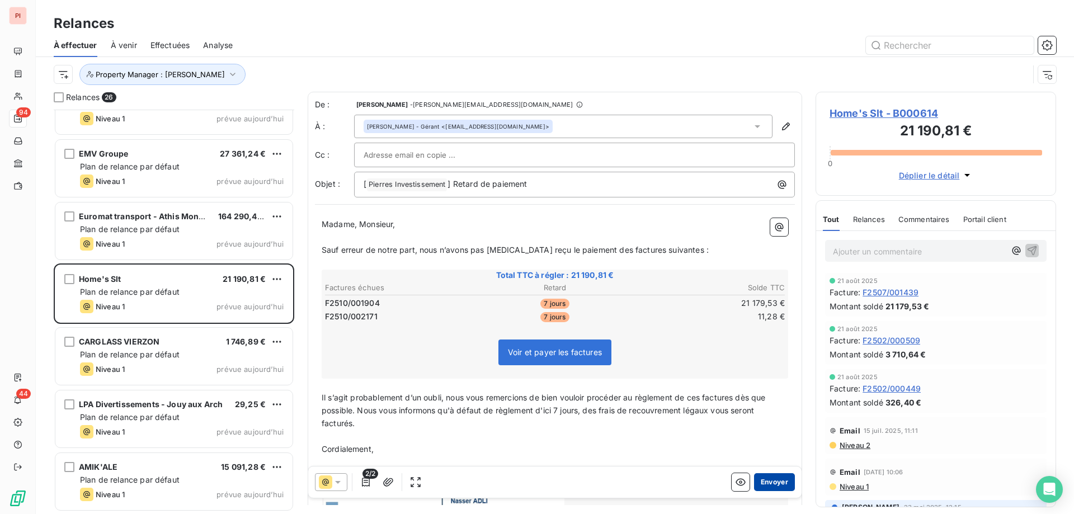
click at [771, 482] on button "Envoyer" at bounding box center [774, 482] width 41 height 18
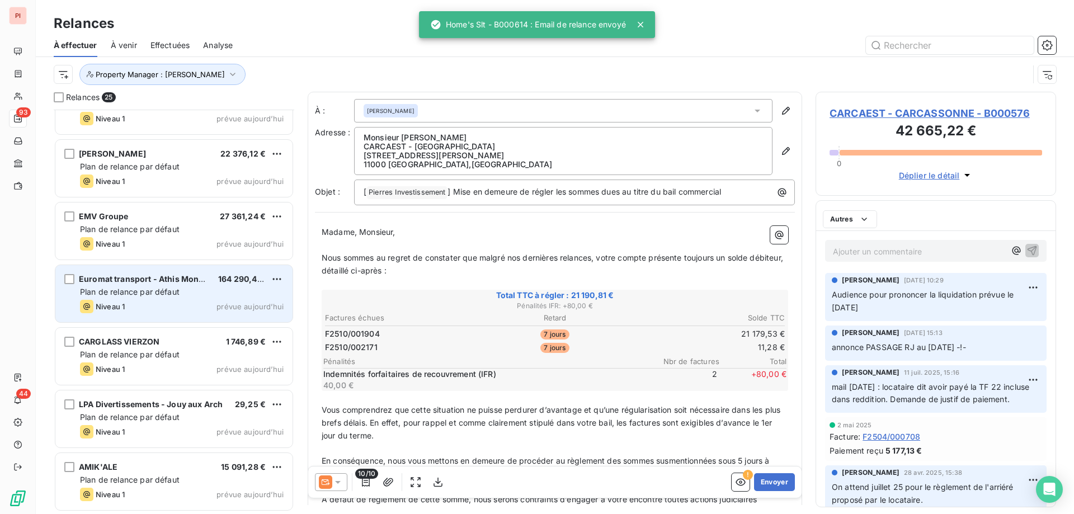
scroll to position [1162, 0]
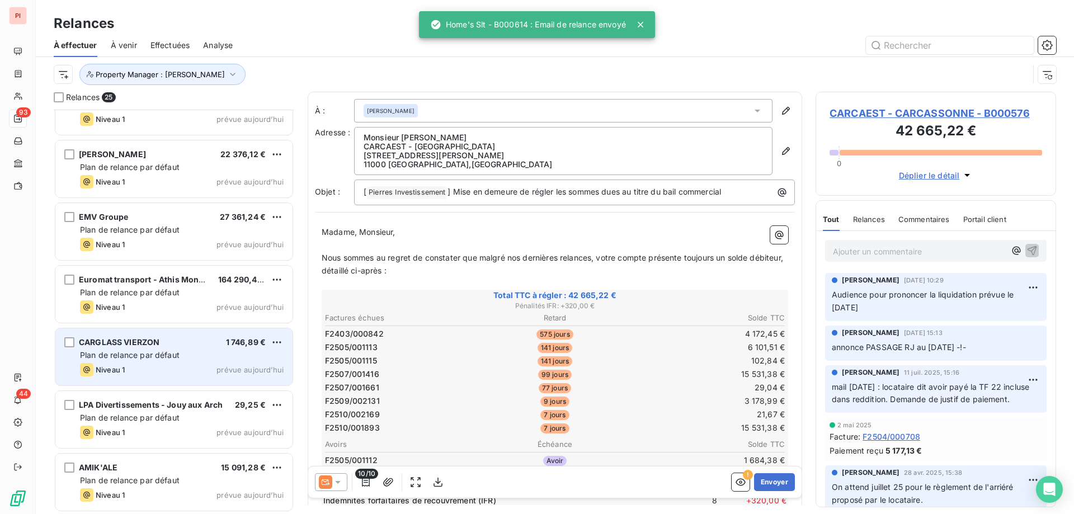
click at [181, 345] on div "CARGLASS VIERZON 1 746,89 €" at bounding box center [182, 342] width 204 height 10
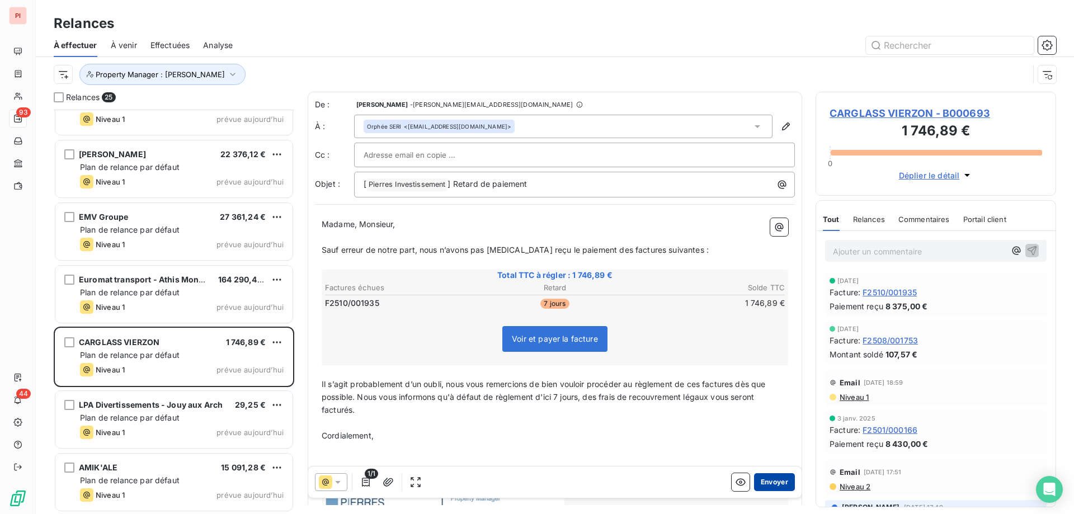
click at [772, 485] on button "Envoyer" at bounding box center [774, 482] width 41 height 18
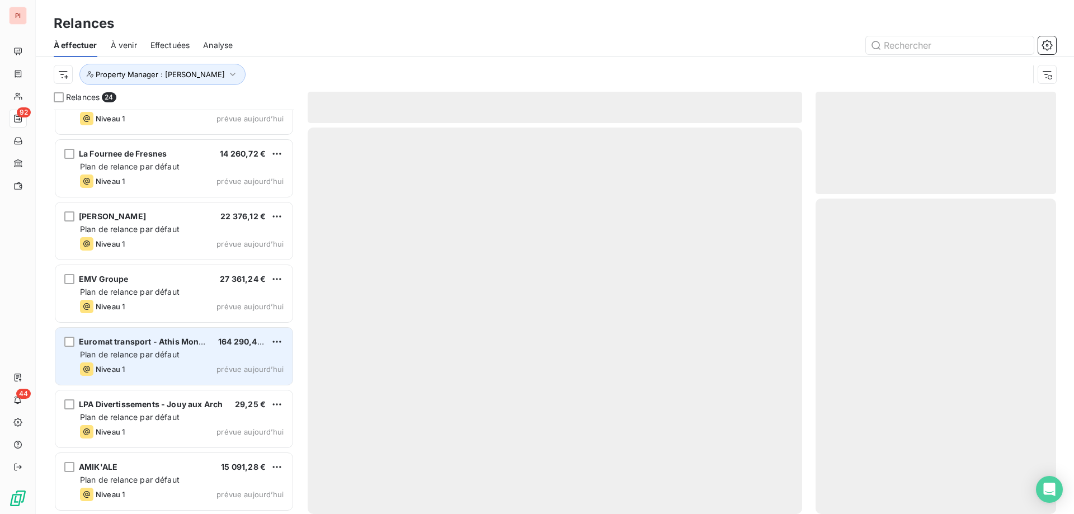
scroll to position [1100, 0]
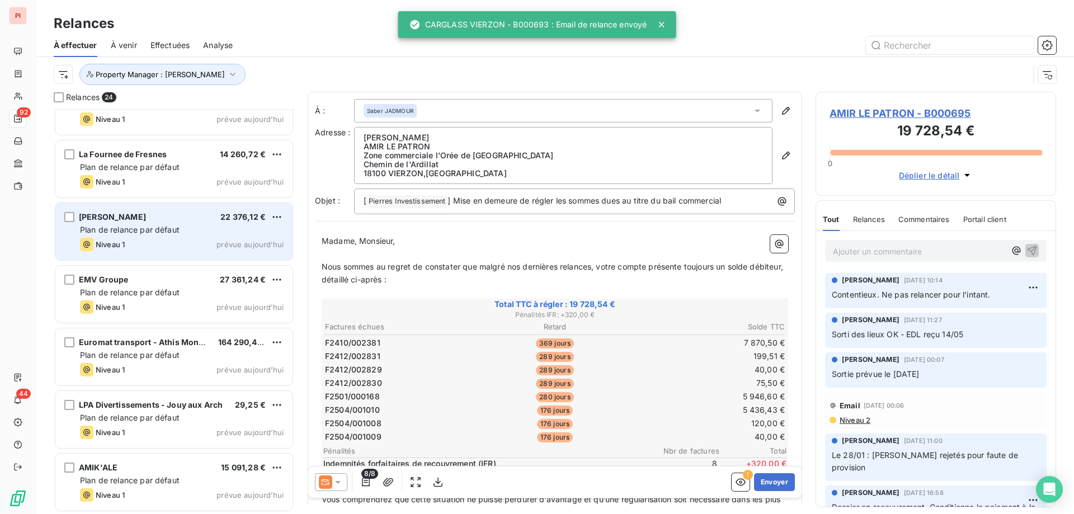
click at [249, 226] on div "Plan de relance par défaut" at bounding box center [182, 229] width 204 height 11
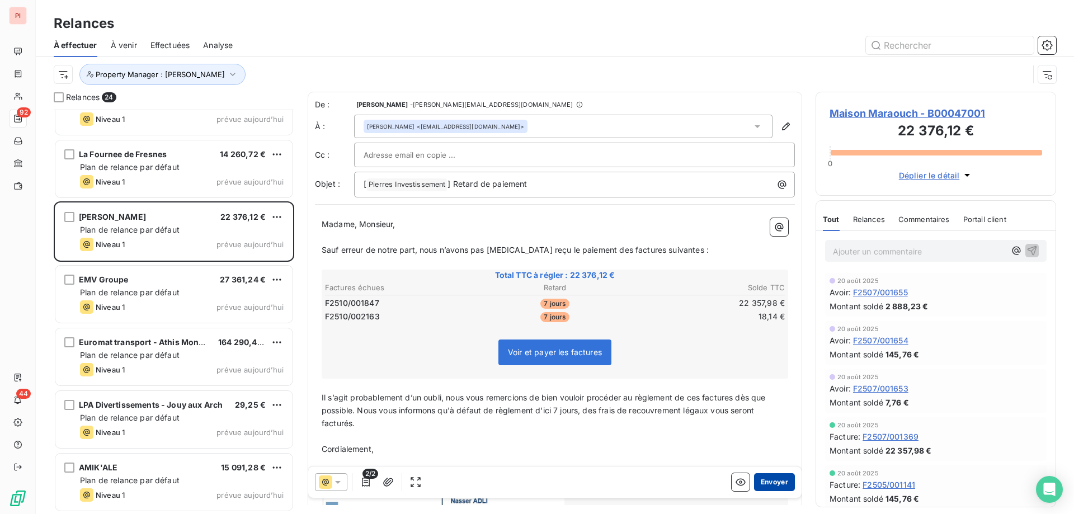
click at [767, 478] on button "Envoyer" at bounding box center [774, 482] width 41 height 18
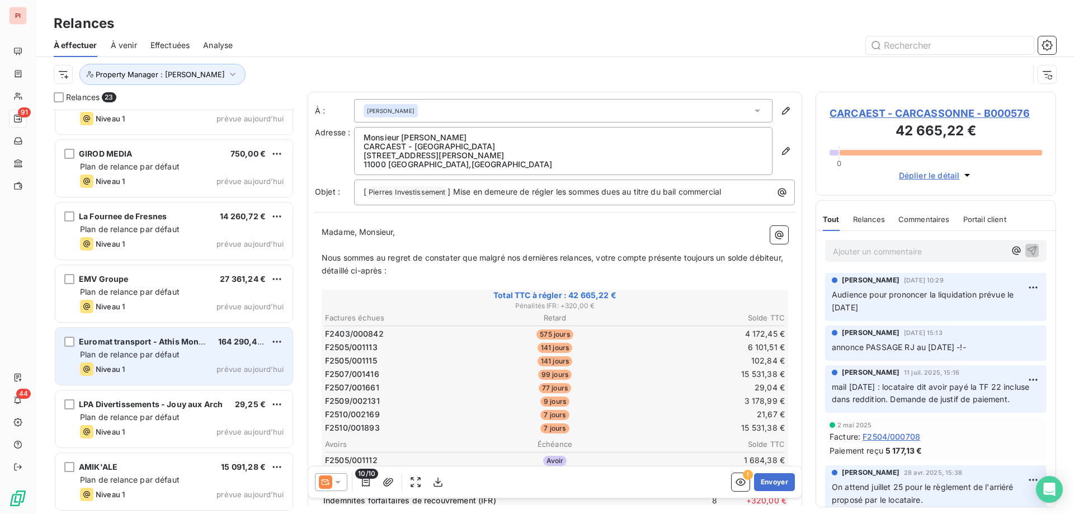
scroll to position [1037, 0]
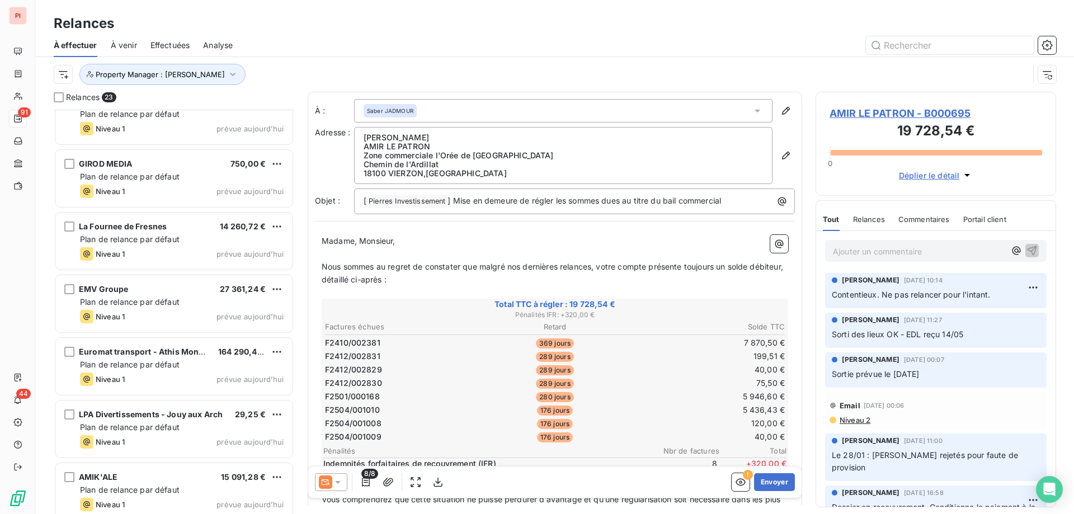
scroll to position [1038, 0]
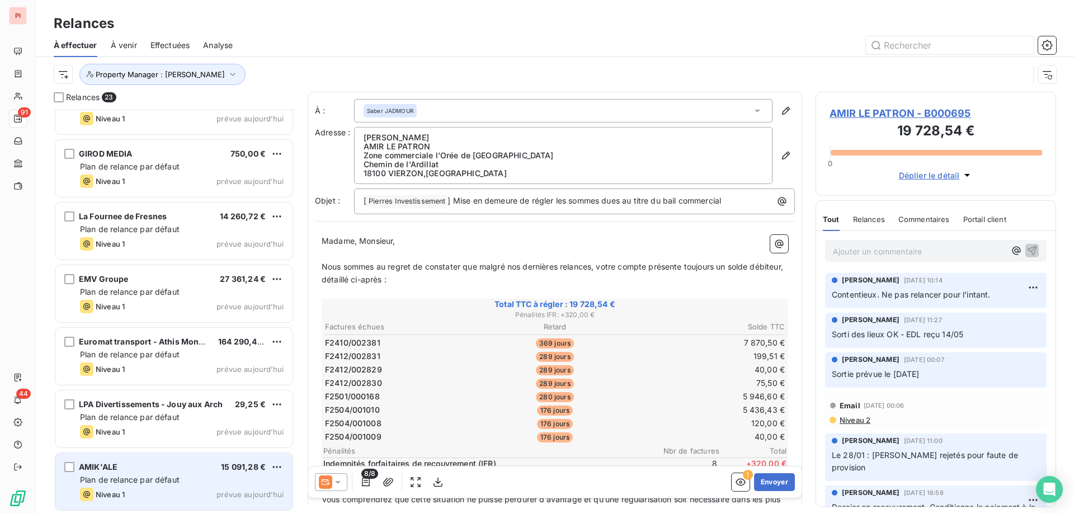
click at [144, 473] on div "AMIK'ALE 15 091,28 € Plan de relance par défaut Niveau 1 prévue [DATE]" at bounding box center [173, 481] width 237 height 57
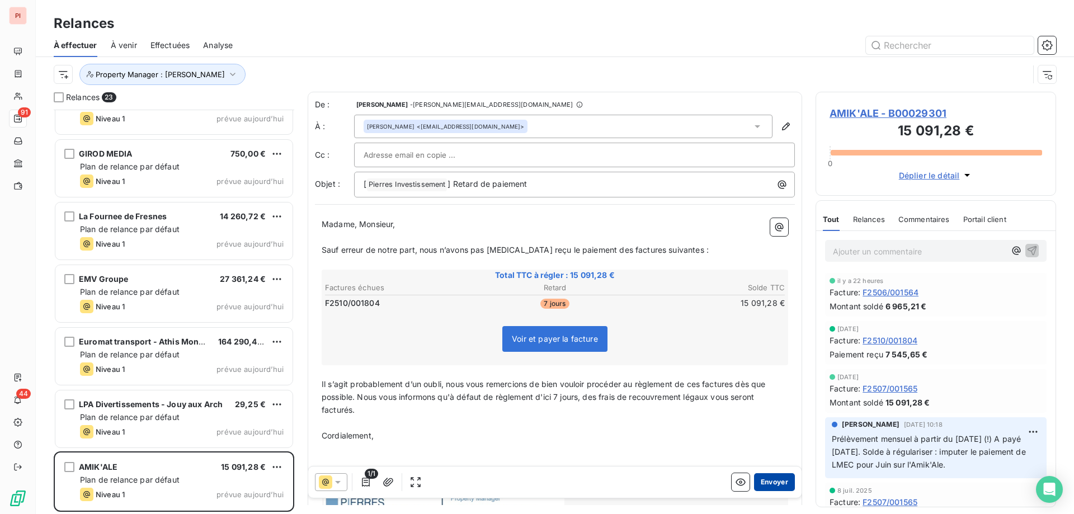
click at [763, 486] on button "Envoyer" at bounding box center [774, 482] width 41 height 18
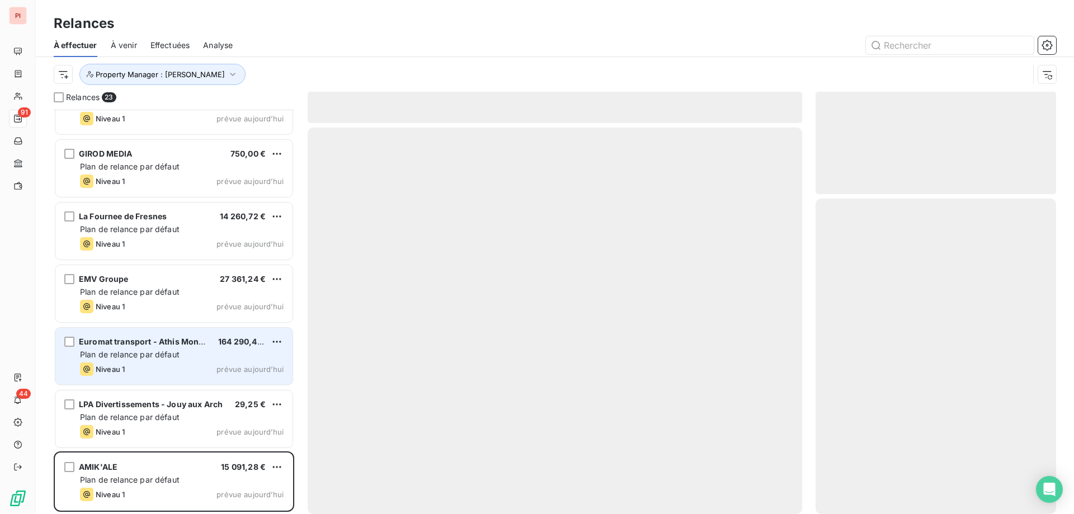
scroll to position [974, 0]
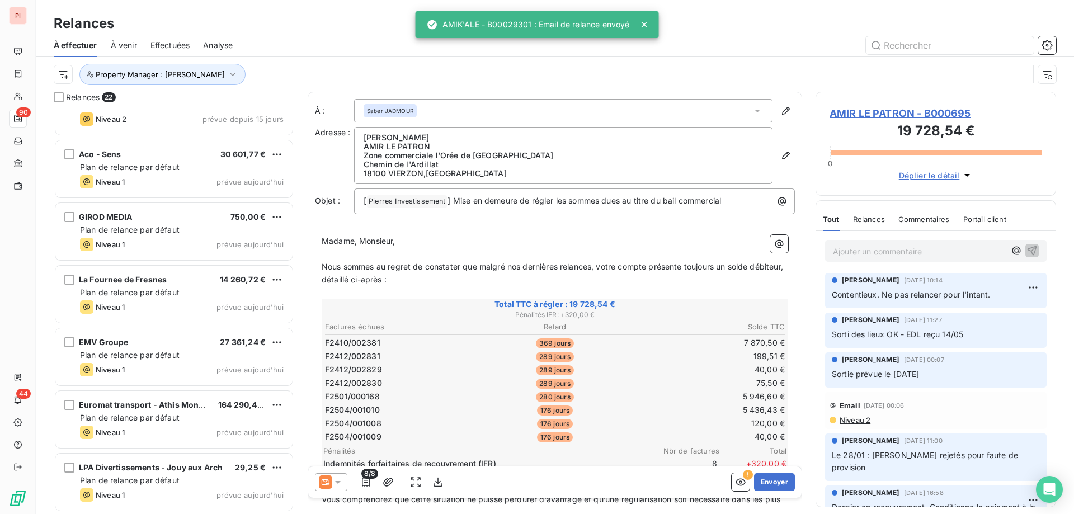
scroll to position [975, 0]
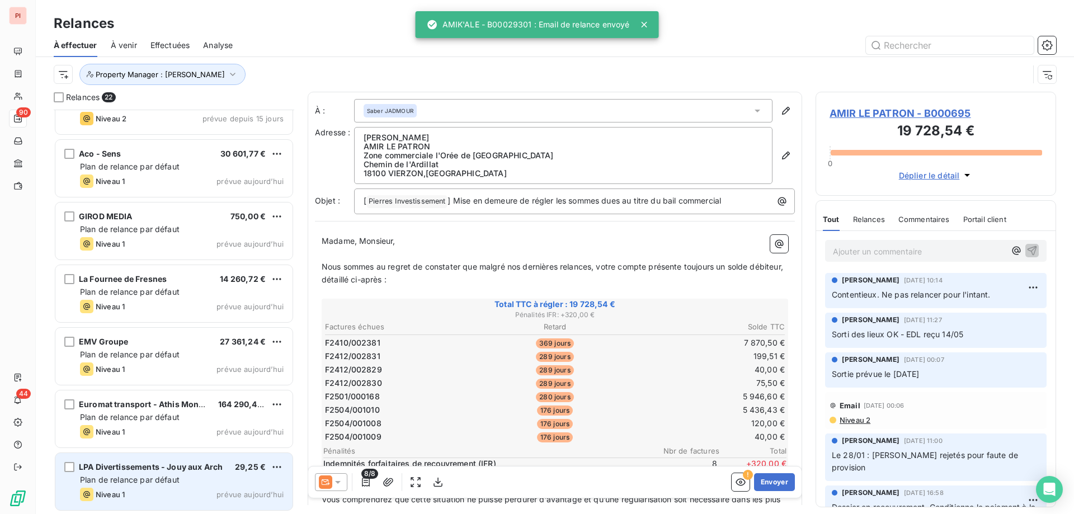
click at [190, 470] on span "LPA Divertissements - Jouy aux Arch" at bounding box center [151, 467] width 144 height 10
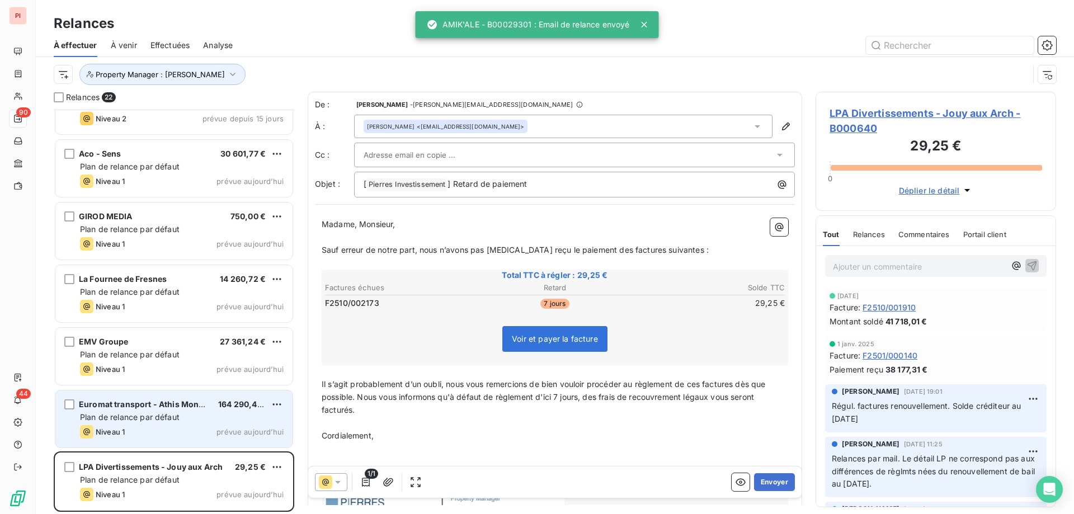
click at [182, 401] on span "Euromat transport - Athis Mons (Bai" at bounding box center [149, 405] width 141 height 10
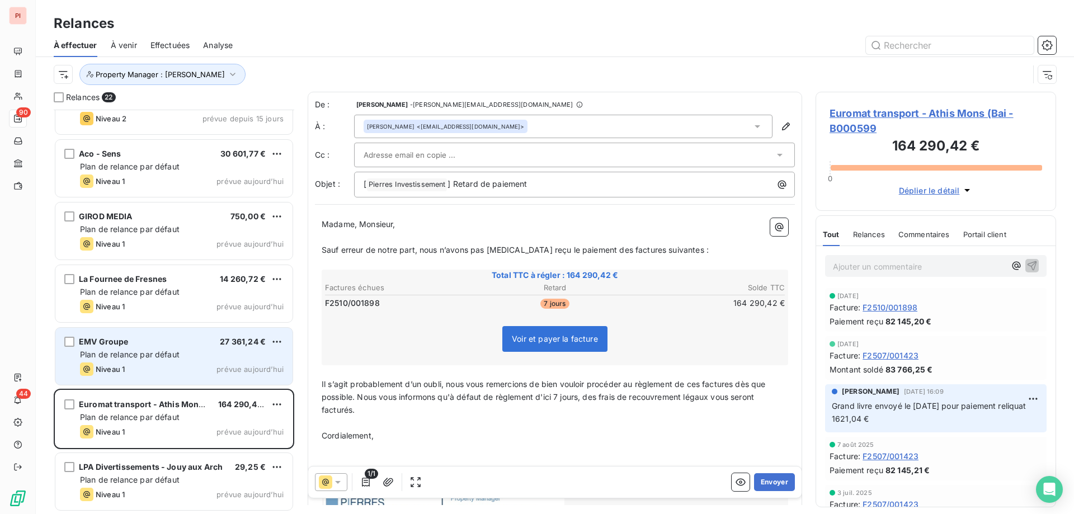
click at [177, 373] on div "Niveau 1 prévue aujourd’hui" at bounding box center [182, 369] width 204 height 13
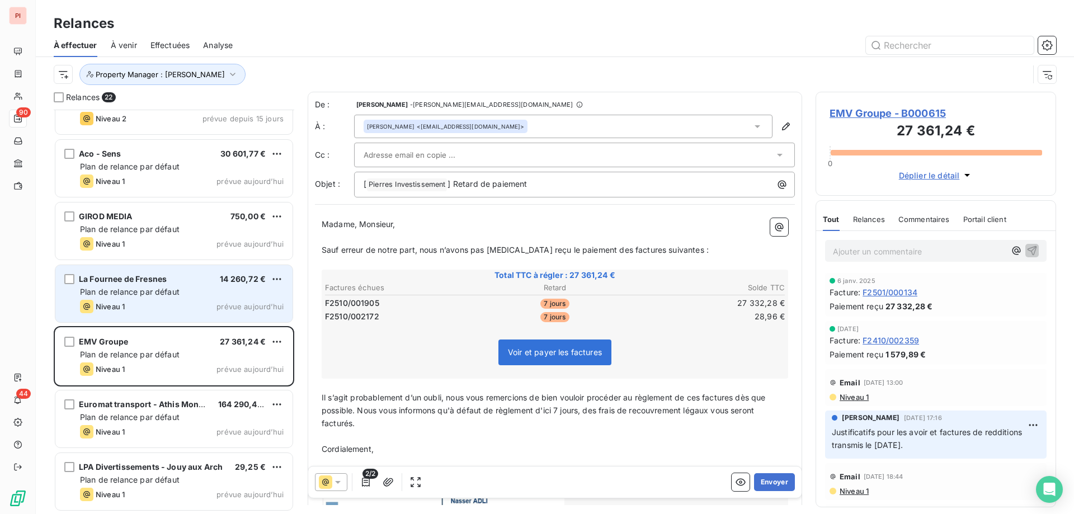
click at [180, 302] on div "Niveau 1 prévue aujourd’hui" at bounding box center [182, 306] width 204 height 13
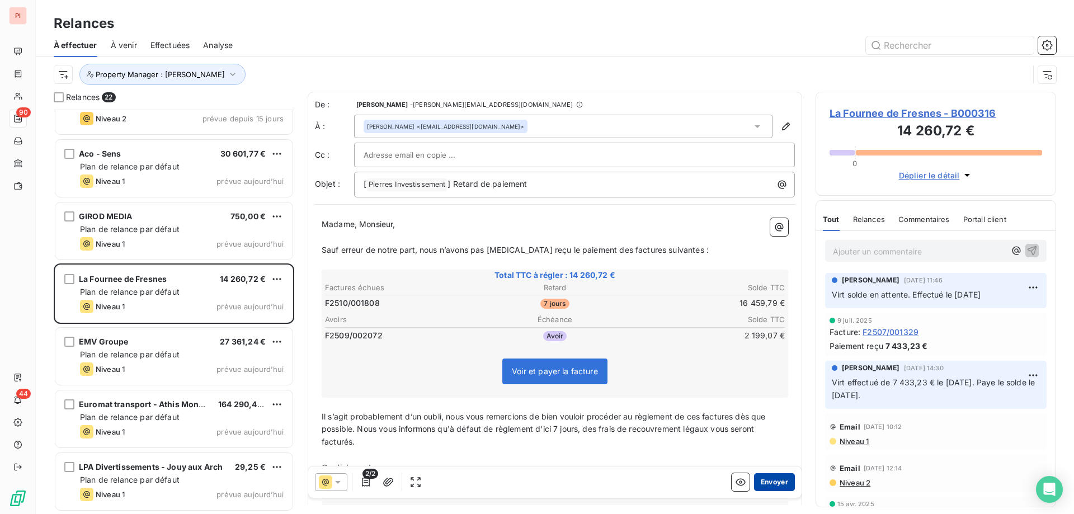
click at [754, 486] on button "Envoyer" at bounding box center [774, 482] width 41 height 18
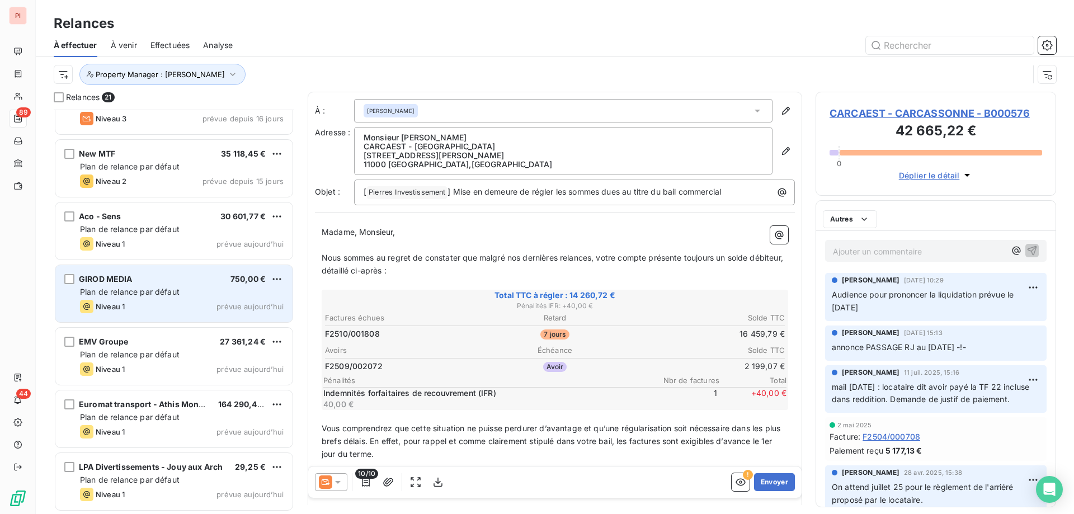
scroll to position [912, 0]
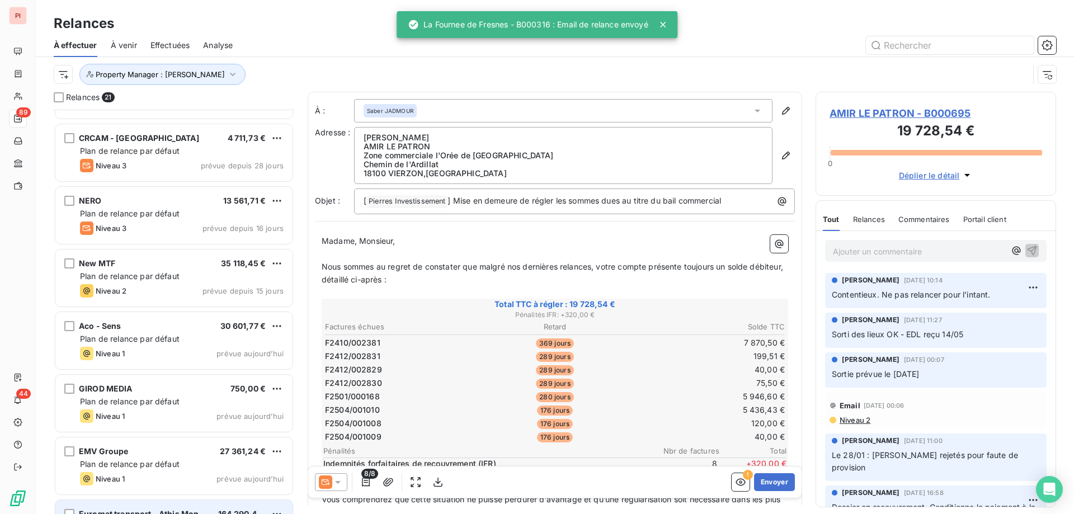
scroll to position [800, 0]
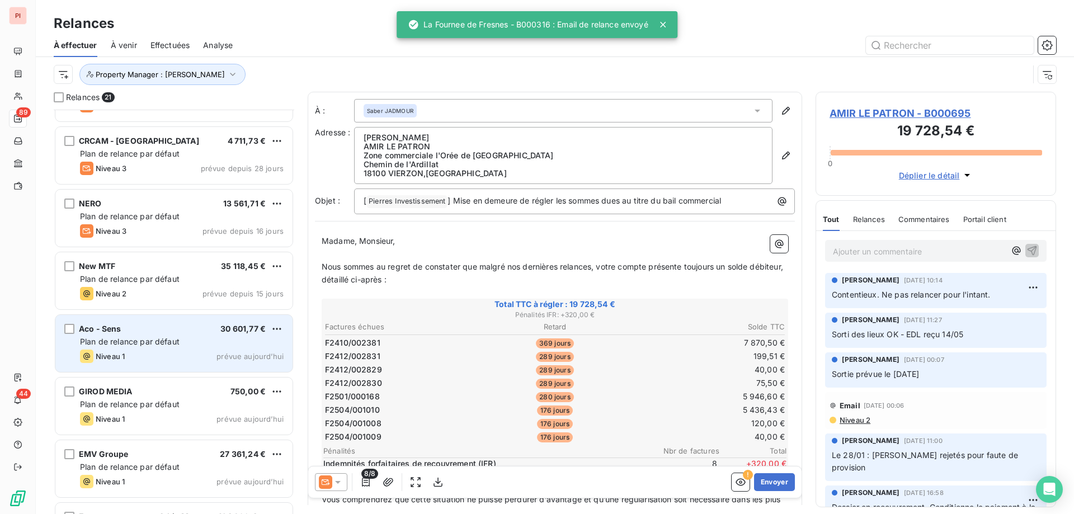
click at [175, 351] on div "Niveau 1 prévue aujourd’hui" at bounding box center [182, 356] width 204 height 13
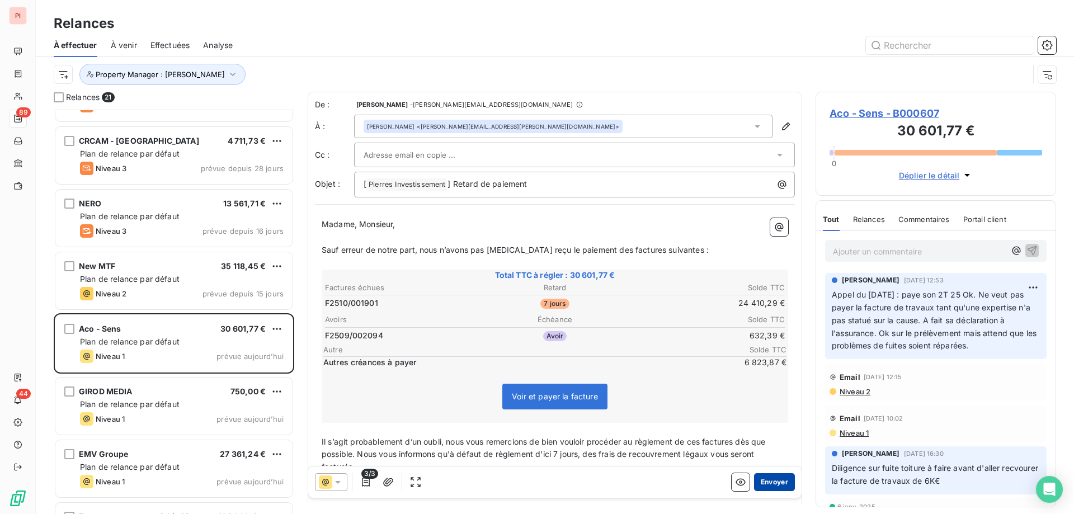
click at [762, 480] on button "Envoyer" at bounding box center [774, 482] width 41 height 18
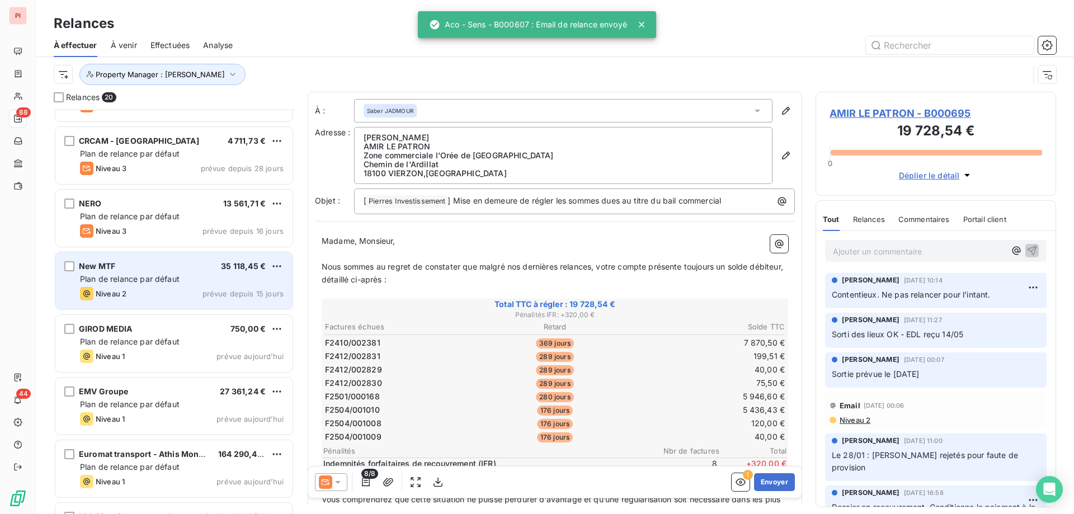
click at [112, 283] on span "Plan de relance par défaut" at bounding box center [130, 279] width 100 height 10
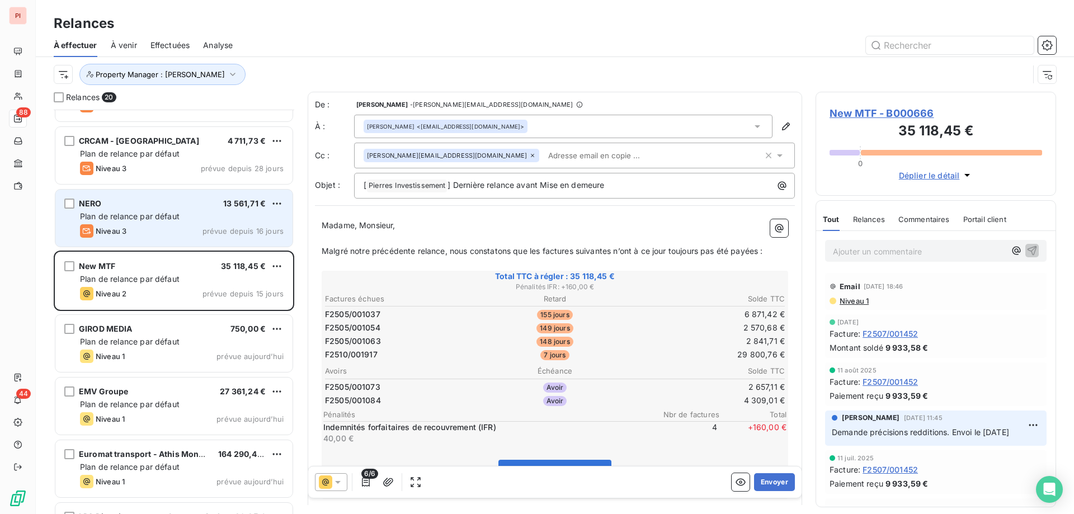
click at [145, 212] on span "Plan de relance par défaut" at bounding box center [130, 217] width 100 height 10
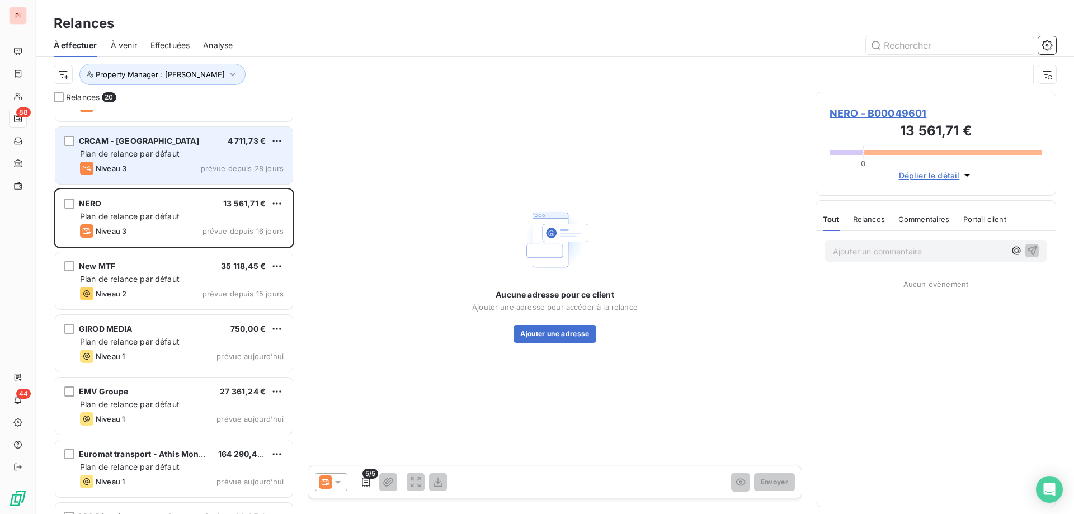
click at [167, 165] on div "Niveau 3 prévue depuis 28 jours" at bounding box center [182, 168] width 204 height 13
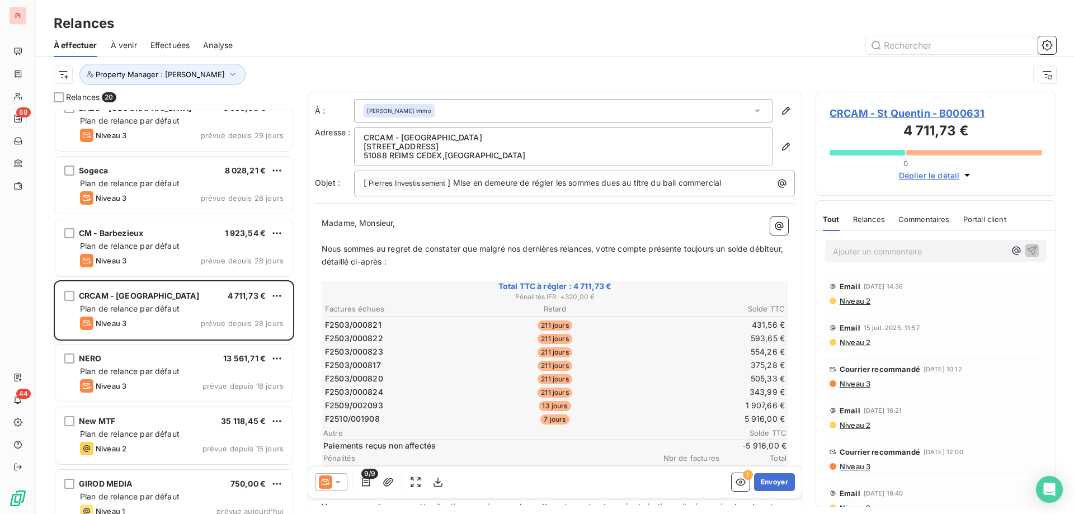
scroll to position [632, 0]
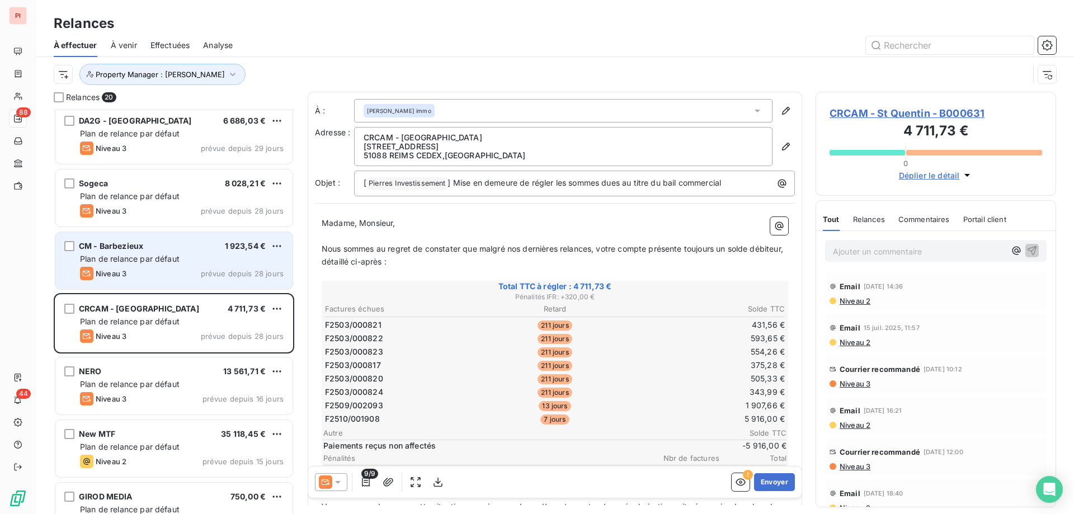
click at [170, 255] on span "Plan de relance par défaut" at bounding box center [130, 259] width 100 height 10
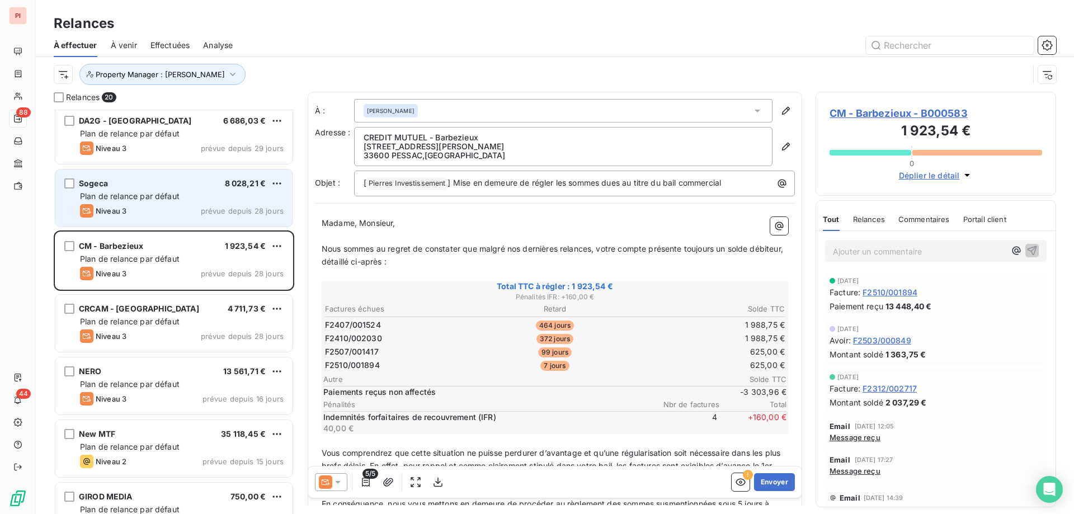
click at [179, 200] on span "Plan de relance par défaut" at bounding box center [130, 196] width 100 height 10
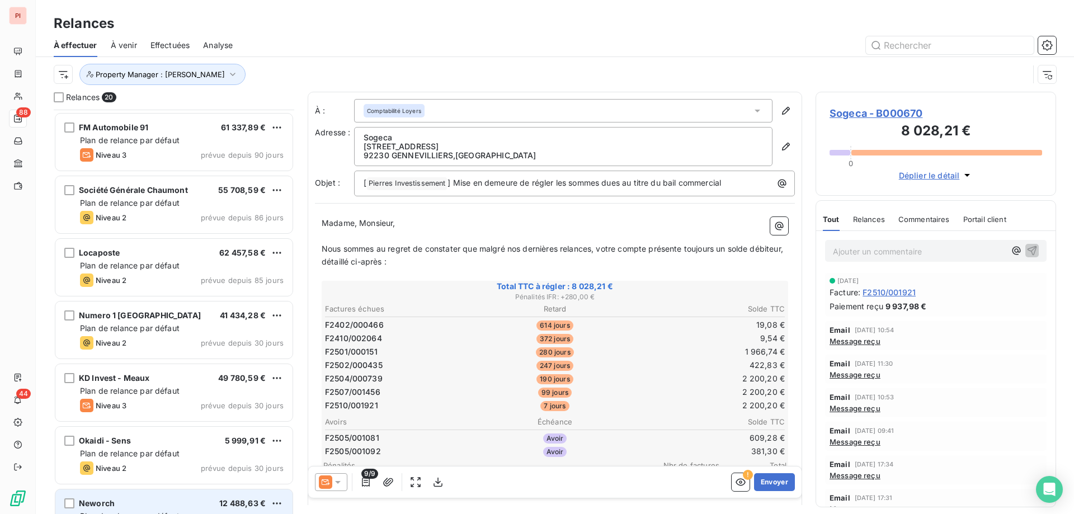
scroll to position [184, 0]
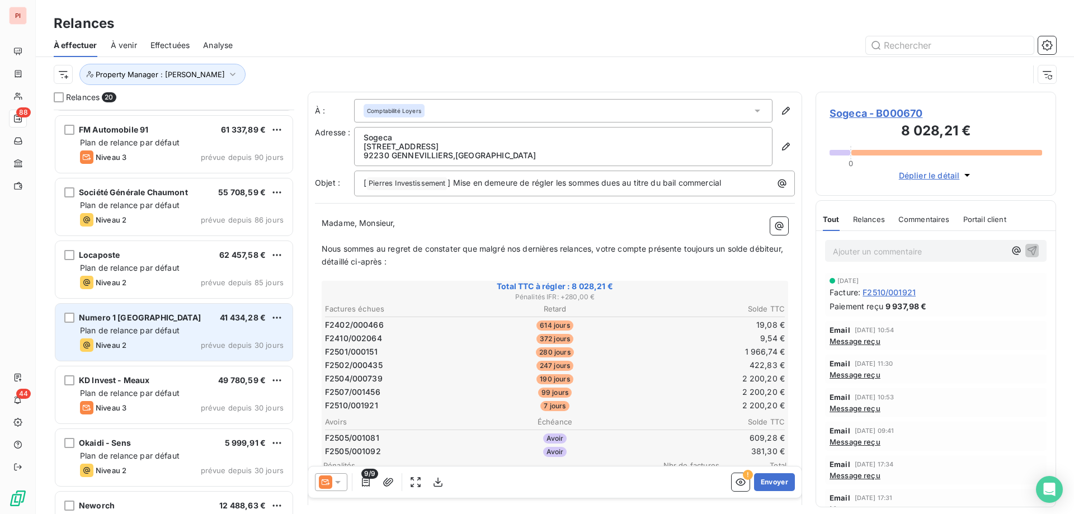
click at [207, 350] on div "Niveau 2 prévue depuis 30 jours" at bounding box center [182, 345] width 204 height 13
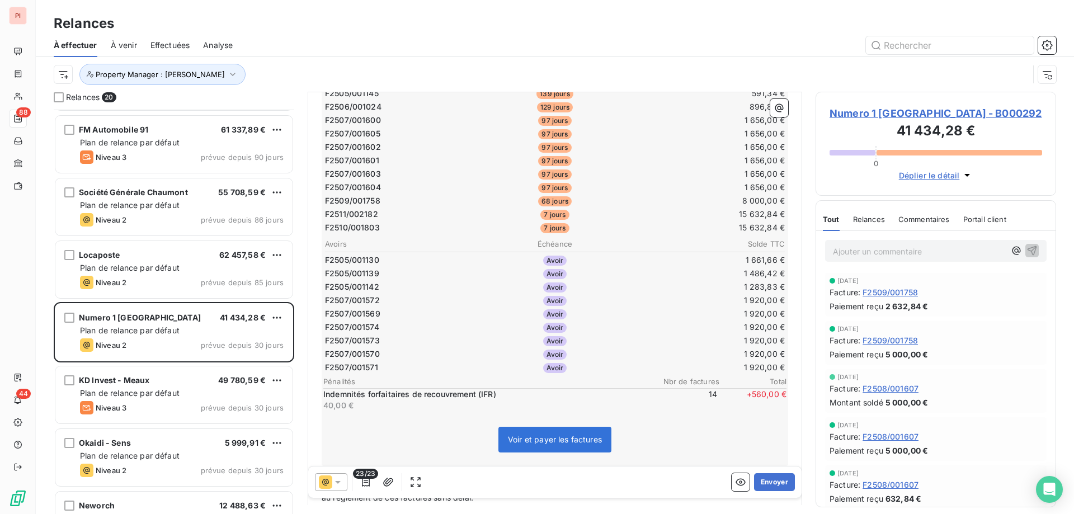
scroll to position [280, 0]
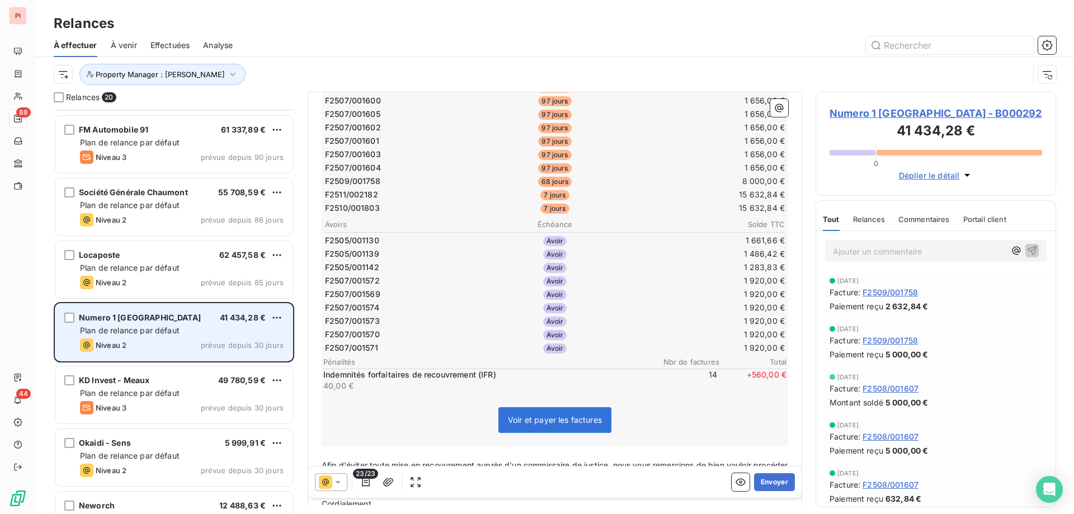
click at [170, 329] on span "Plan de relance par défaut" at bounding box center [130, 331] width 100 height 10
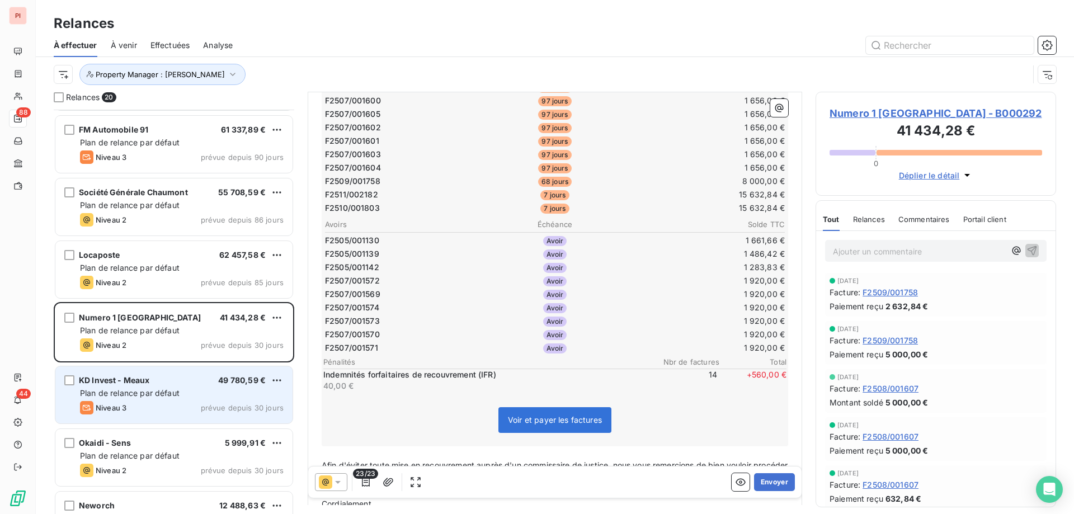
click at [176, 397] on span "Plan de relance par défaut" at bounding box center [130, 393] width 100 height 10
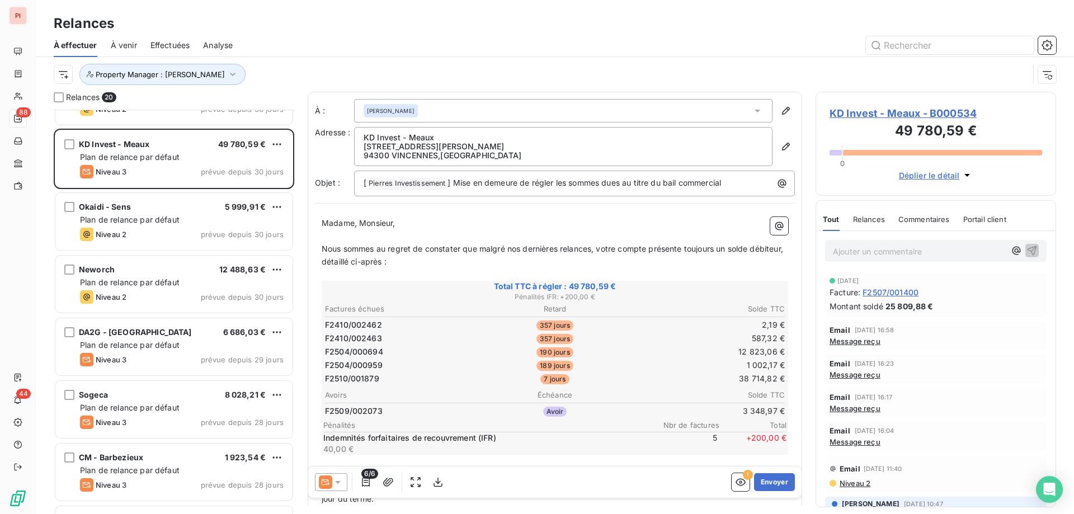
scroll to position [352, 0]
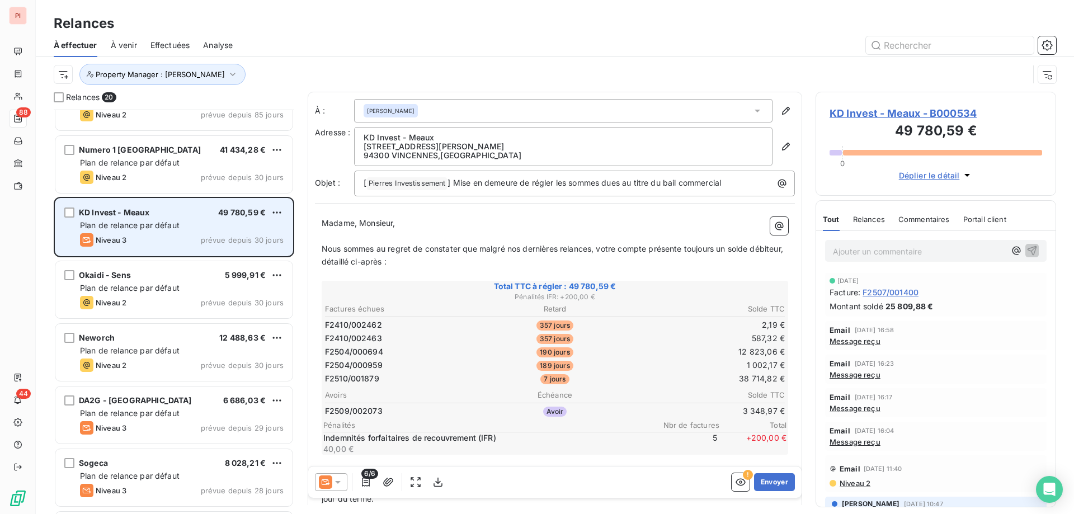
click at [172, 231] on div "Plan de relance par défaut" at bounding box center [182, 225] width 204 height 11
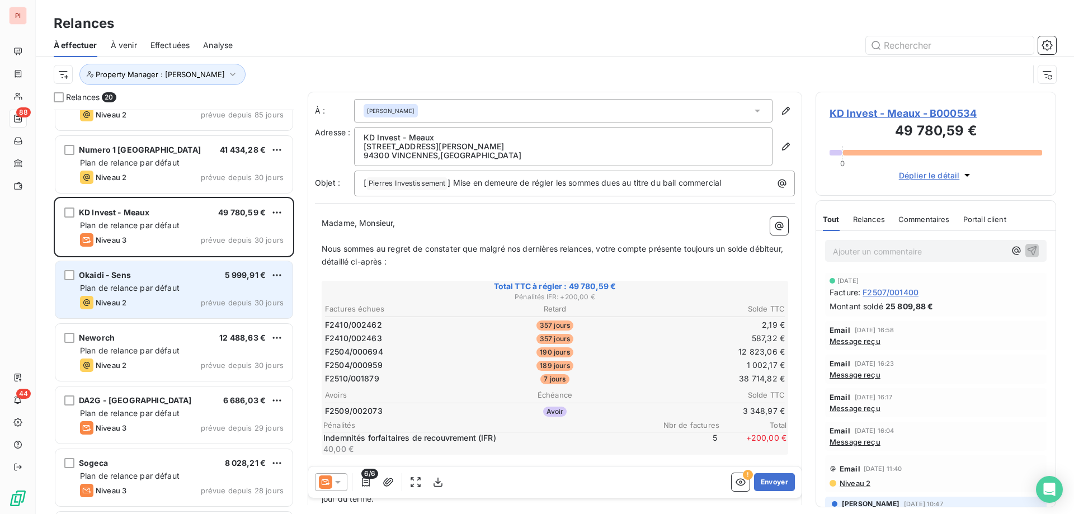
click at [190, 316] on div "Okaidi - Sens 5 999,91 € Plan de relance par défaut Niveau 2 prévue depuis 30 j…" at bounding box center [173, 289] width 237 height 57
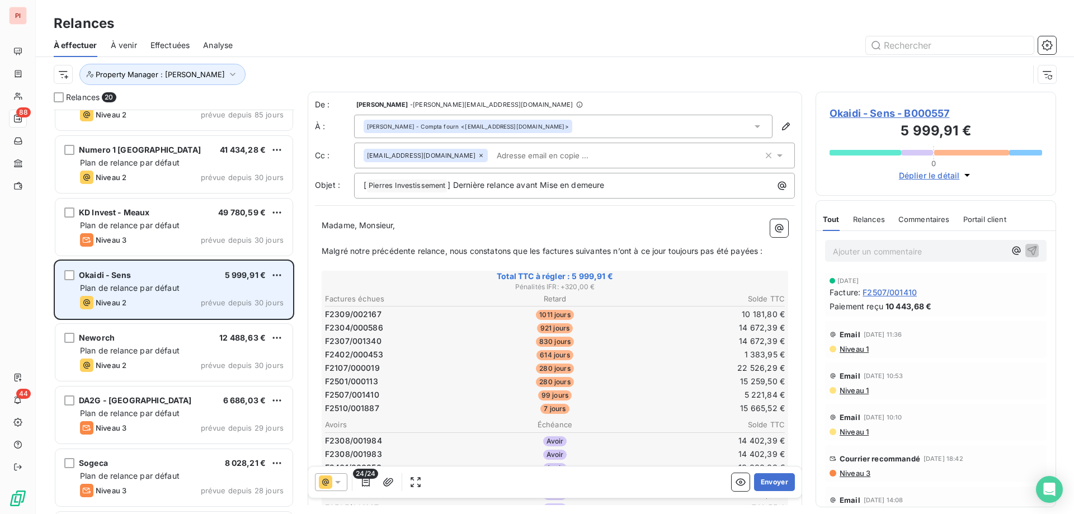
click at [205, 288] on div "Plan de relance par défaut" at bounding box center [182, 288] width 204 height 11
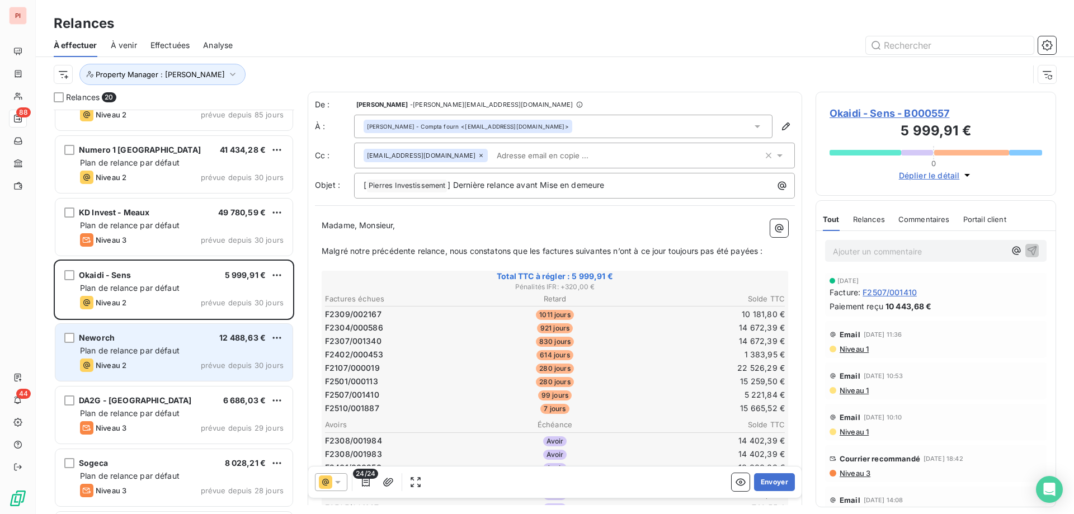
click at [202, 365] on div "Niveau 2 prévue depuis 30 jours" at bounding box center [182, 365] width 204 height 13
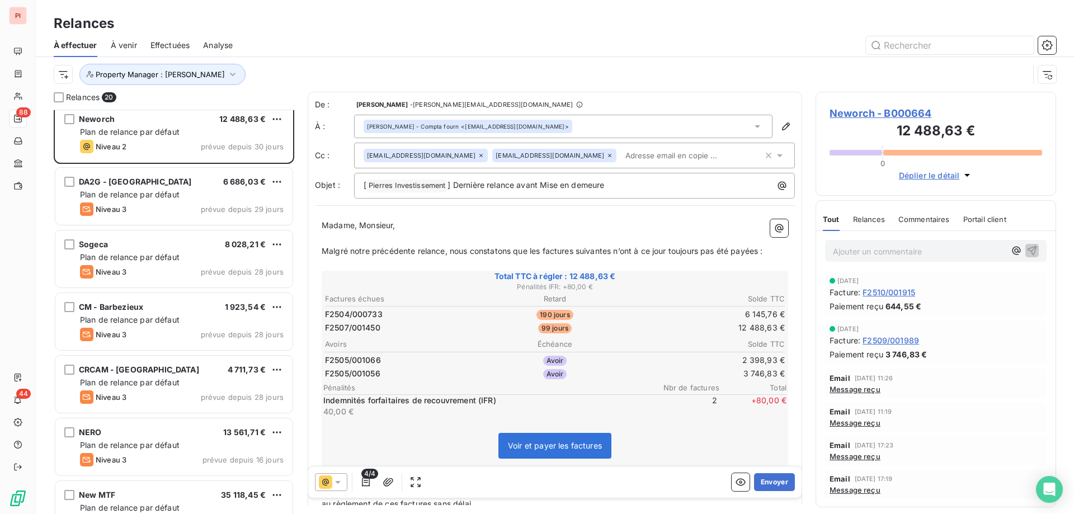
scroll to position [570, 0]
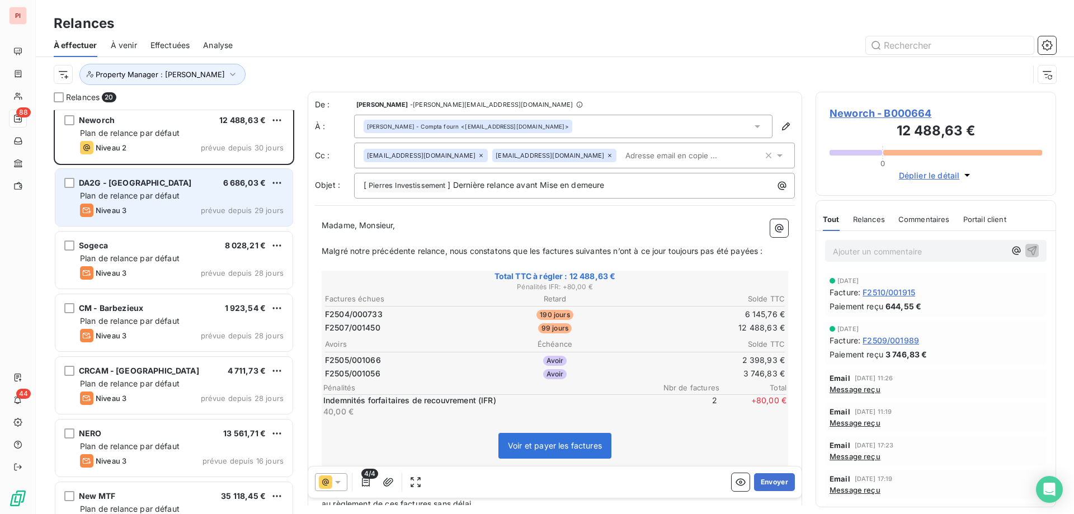
click at [166, 206] on div "Niveau 3 prévue depuis 29 jours" at bounding box center [182, 210] width 204 height 13
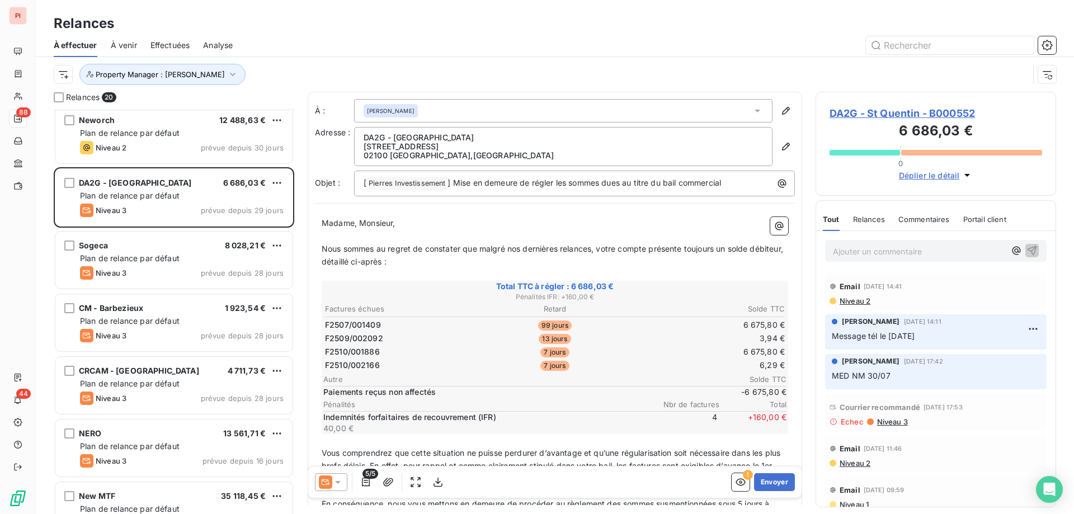
click at [340, 481] on icon at bounding box center [338, 482] width 6 height 3
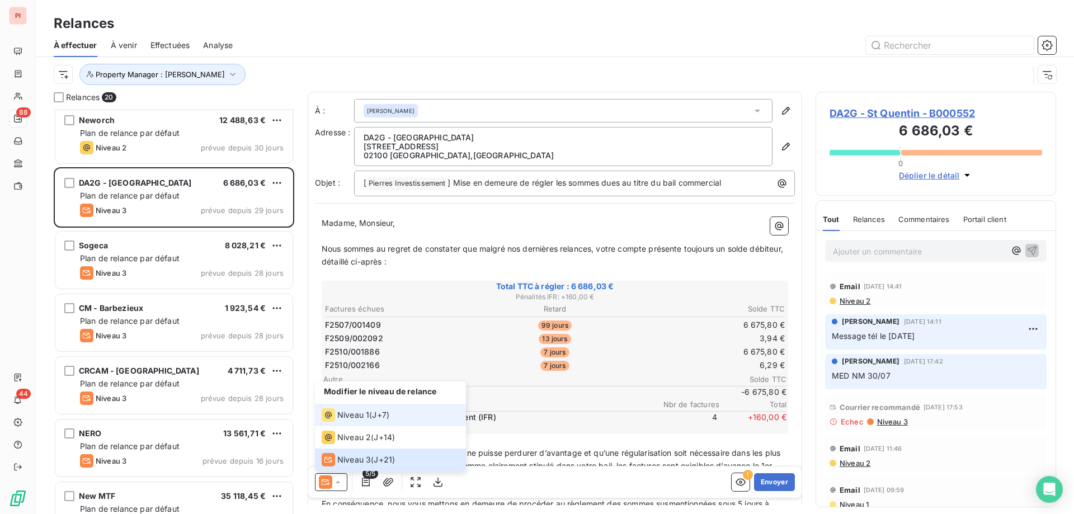
click at [382, 415] on span "J+7 )" at bounding box center [380, 415] width 17 height 11
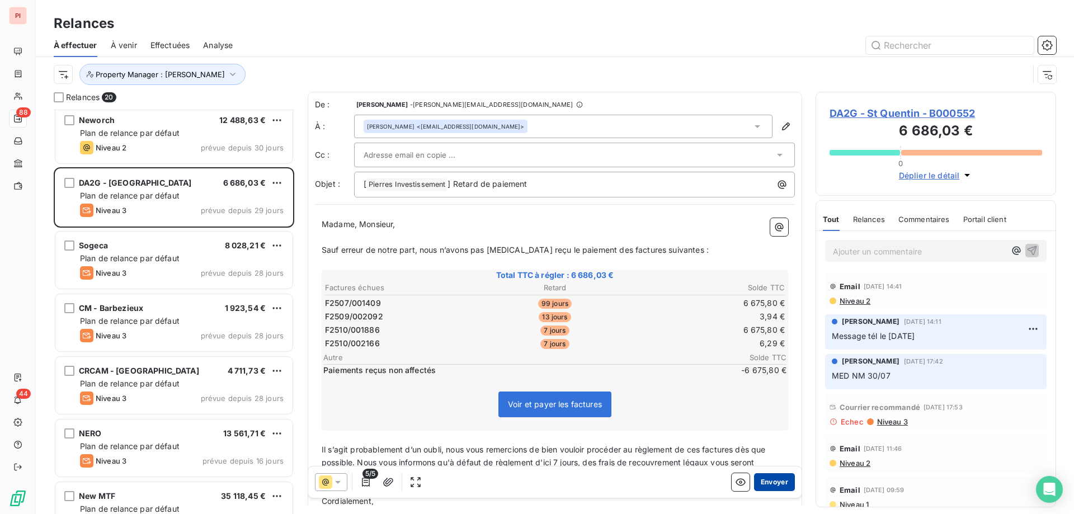
click at [766, 483] on button "Envoyer" at bounding box center [774, 482] width 41 height 18
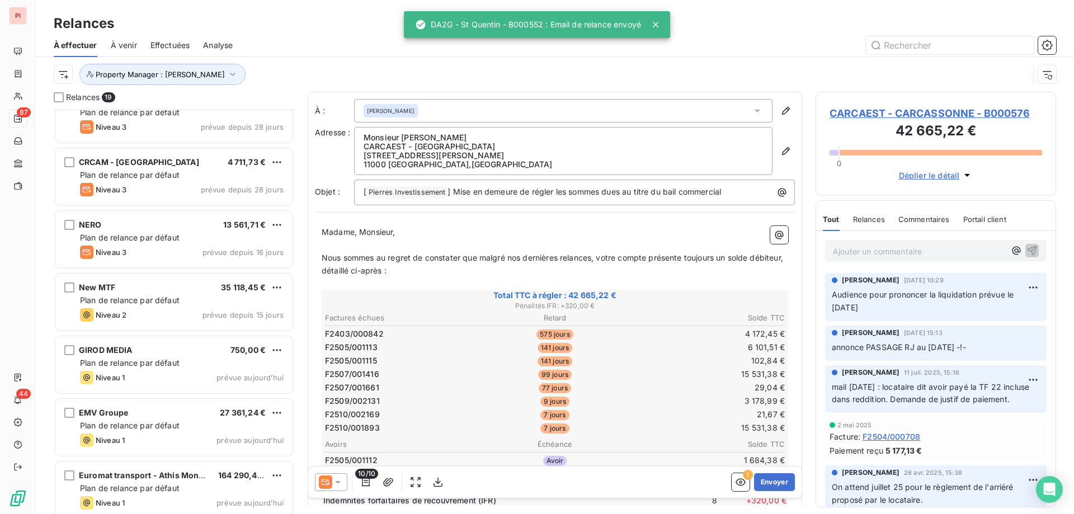
scroll to position [787, 0]
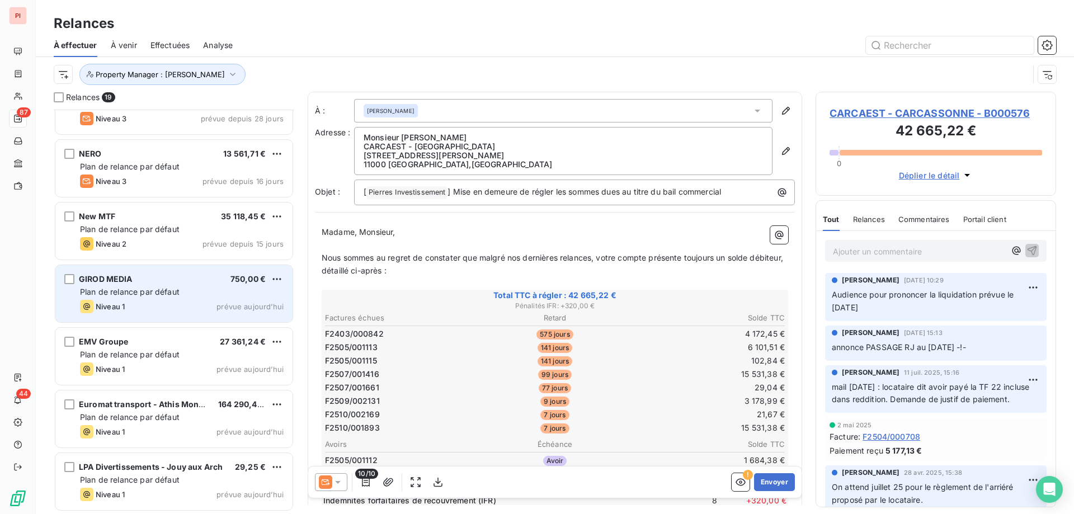
click at [206, 288] on div "Plan de relance par défaut" at bounding box center [182, 292] width 204 height 11
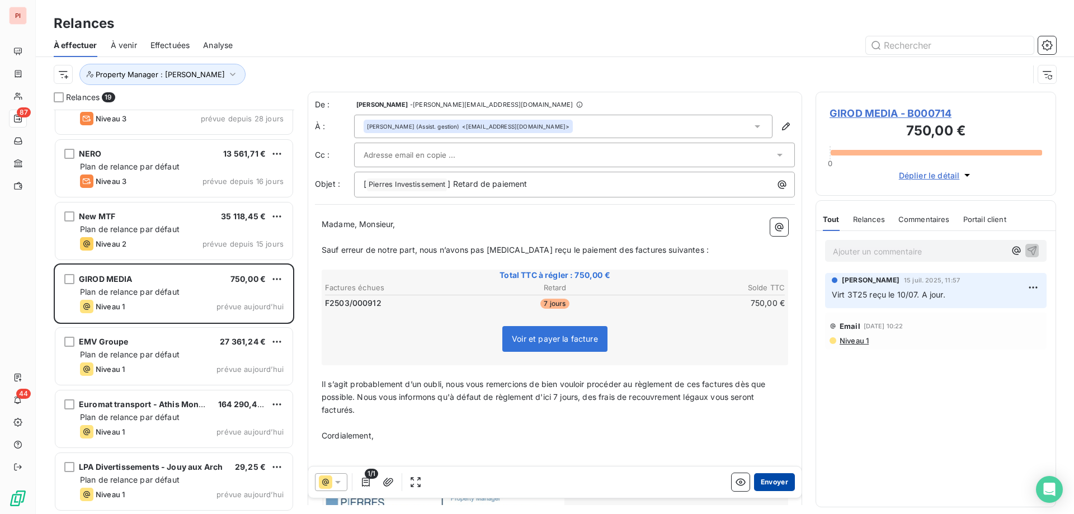
click at [763, 478] on button "Envoyer" at bounding box center [774, 482] width 41 height 18
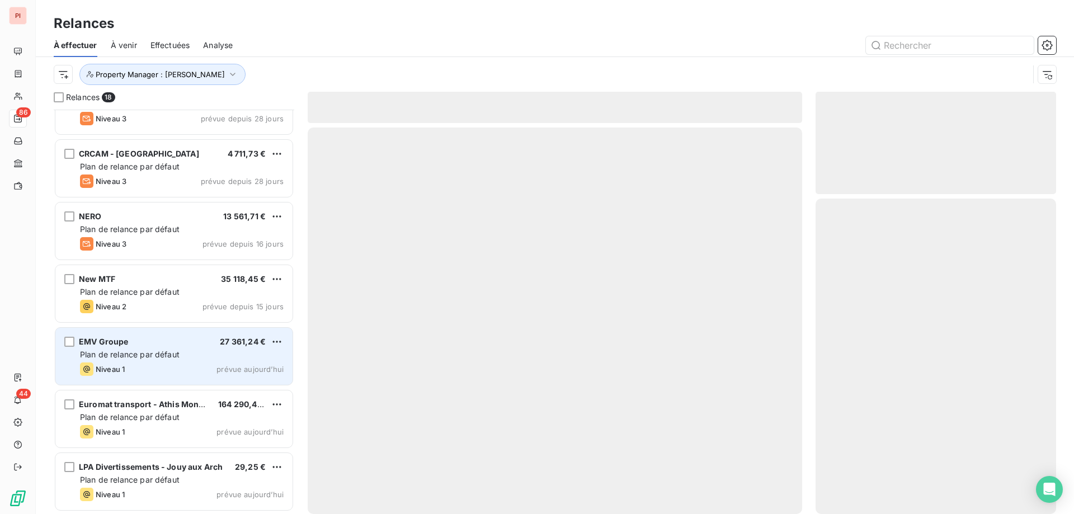
scroll to position [724, 0]
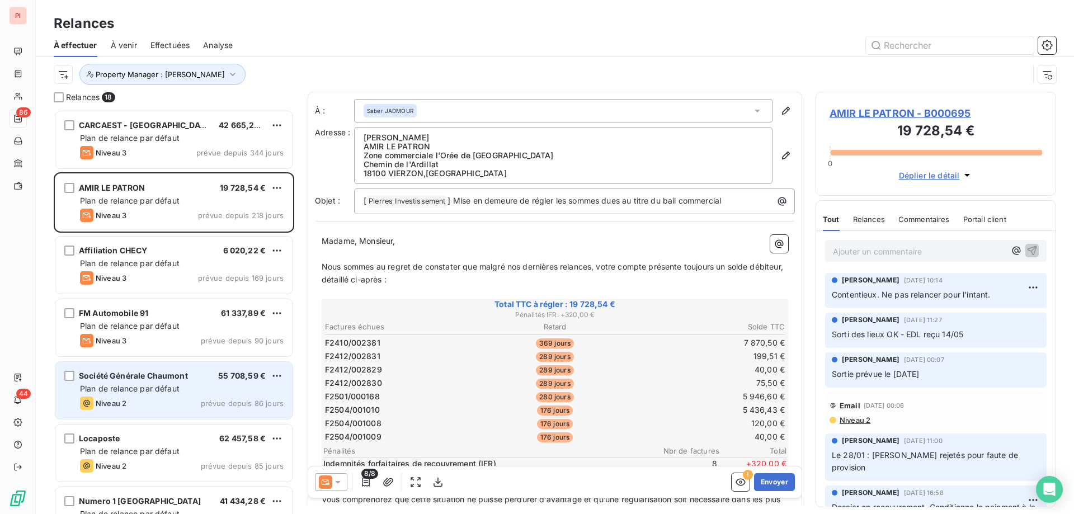
click at [195, 386] on div "Plan de relance par défaut" at bounding box center [182, 388] width 204 height 11
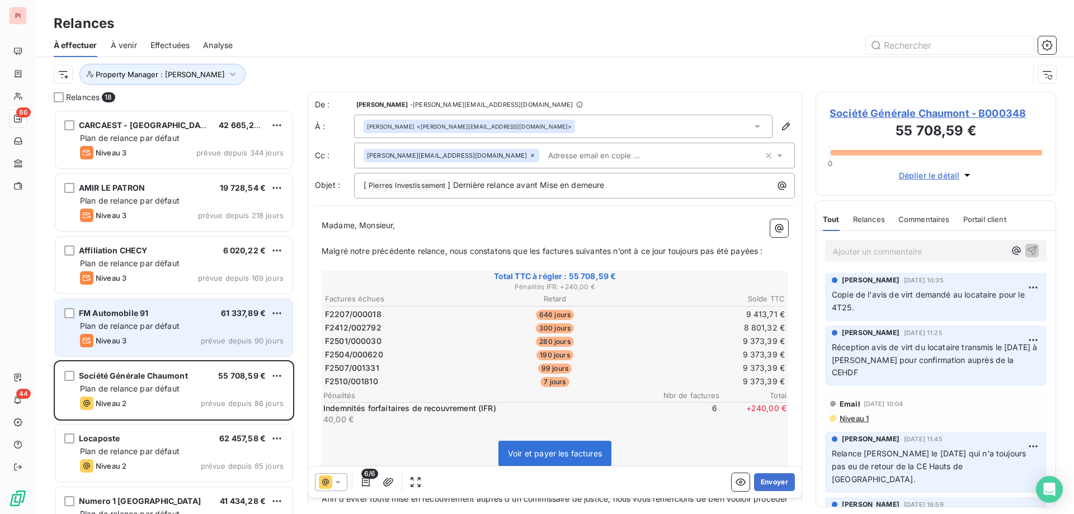
click at [148, 335] on div "Niveau 3 prévue depuis 90 jours" at bounding box center [182, 340] width 204 height 13
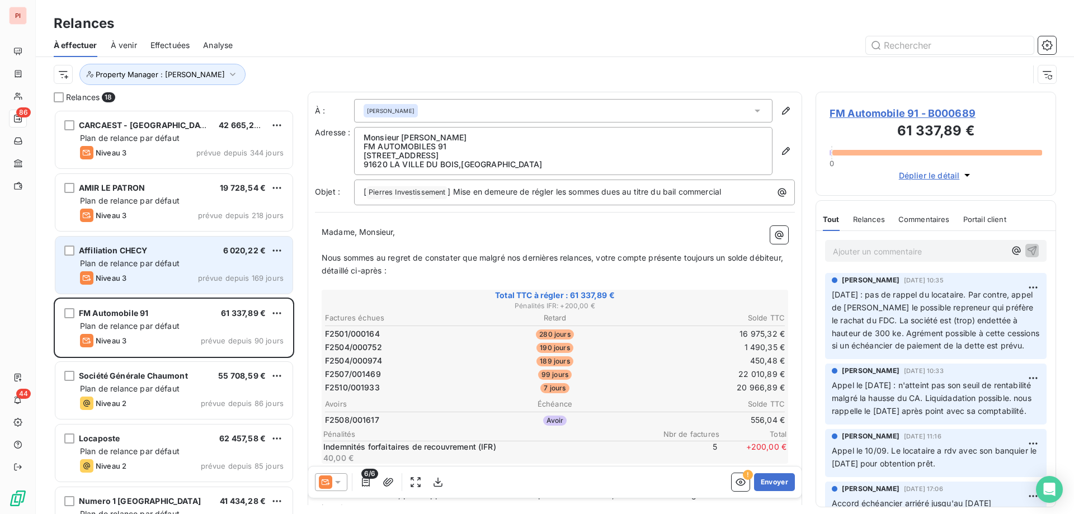
click at [187, 282] on div "Niveau 3 prévue depuis 169 jours" at bounding box center [182, 277] width 204 height 13
